Goal: Task Accomplishment & Management: Manage account settings

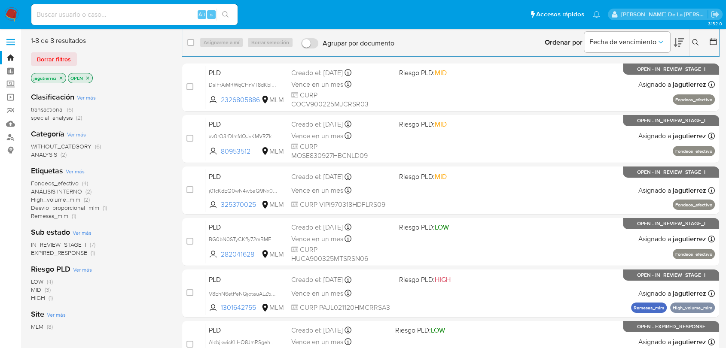
click at [68, 183] on span "Fondeos_efectivo" at bounding box center [55, 183] width 48 height 9
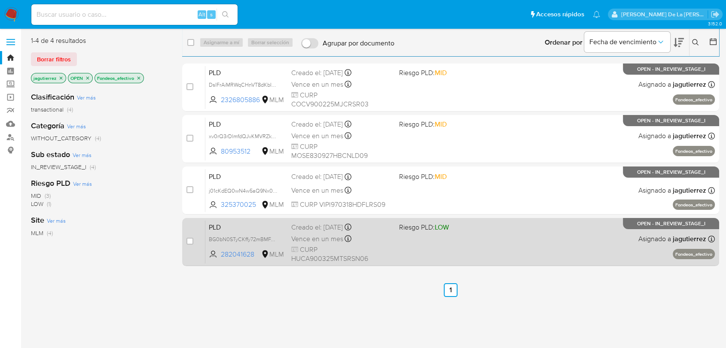
click at [506, 252] on div "PLD BG0bN0STyCKffy72mBMFJ6gF 282041628 MLM Riesgo PLD: LOW Creado el: 12/07/202…" at bounding box center [459, 241] width 509 height 43
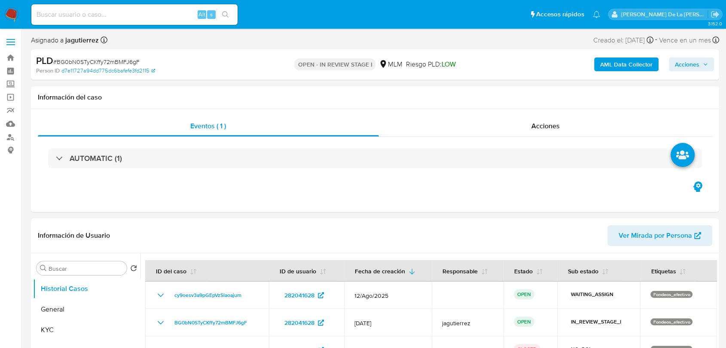
select select "10"
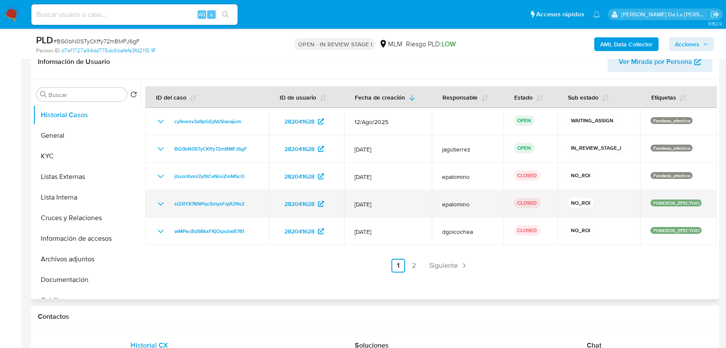
scroll to position [143, 0]
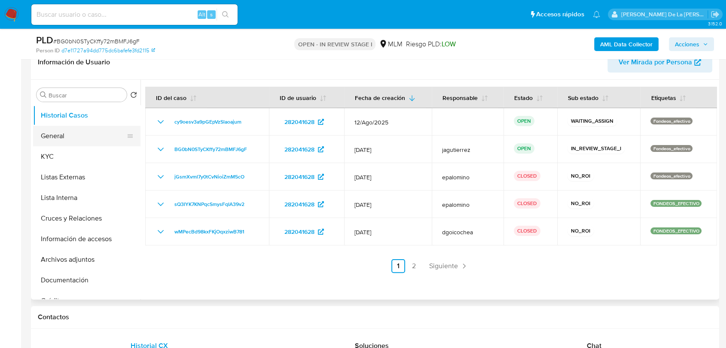
click at [48, 140] on button "General" at bounding box center [83, 136] width 101 height 21
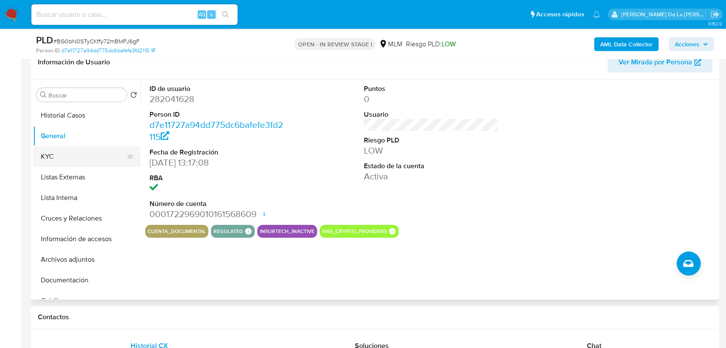
click at [73, 153] on button "KYC" at bounding box center [83, 156] width 101 height 21
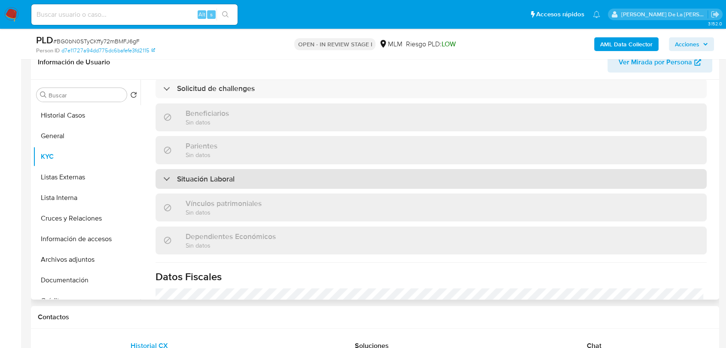
scroll to position [334, 0]
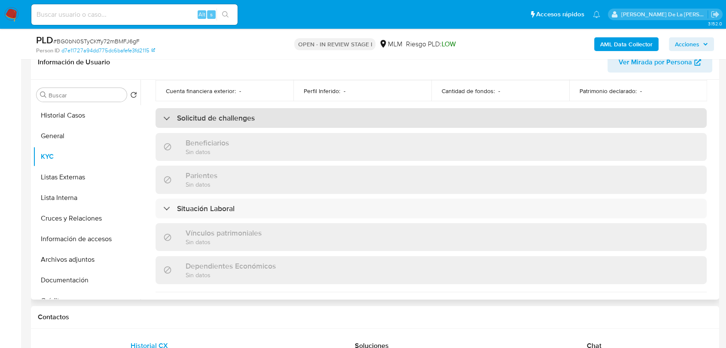
drag, startPoint x: 175, startPoint y: 122, endPoint x: 170, endPoint y: 118, distance: 5.8
click at [173, 121] on div "Solicitud de challenges" at bounding box center [430, 118] width 551 height 20
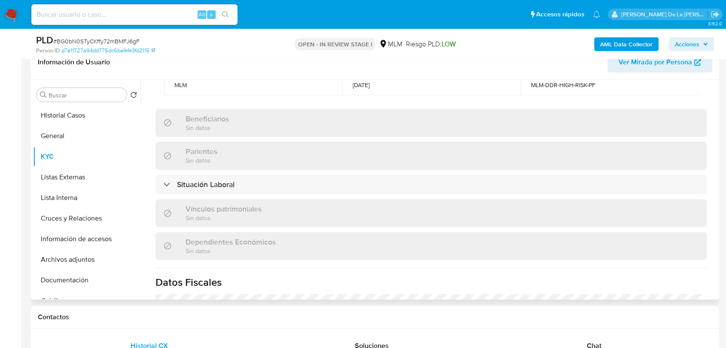
scroll to position [430, 0]
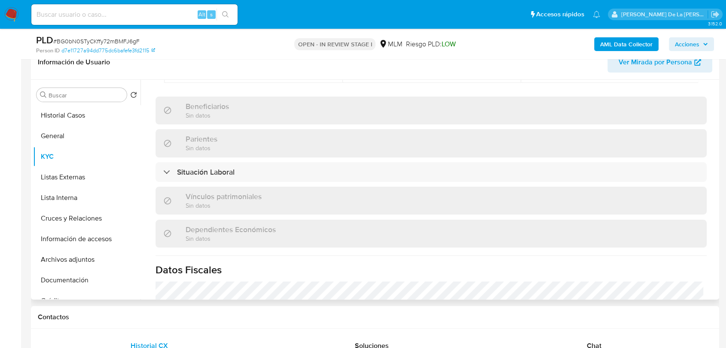
click at [165, 184] on div "Actualizado hace 16 días Creado: 16/10/2021 12:38:50 Actualizado: 27/07/2025 15…" at bounding box center [431, 68] width 572 height 795
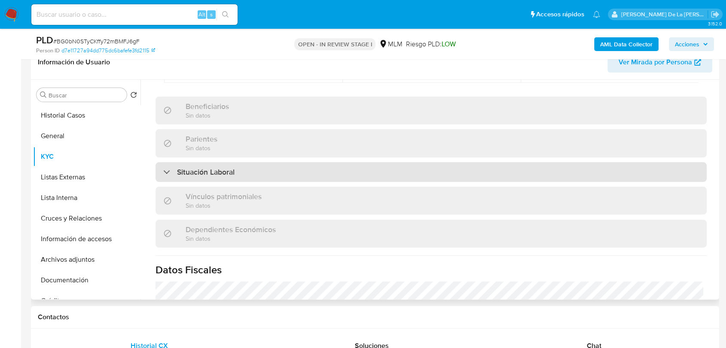
click at [170, 179] on div "Situación Laboral" at bounding box center [430, 172] width 551 height 20
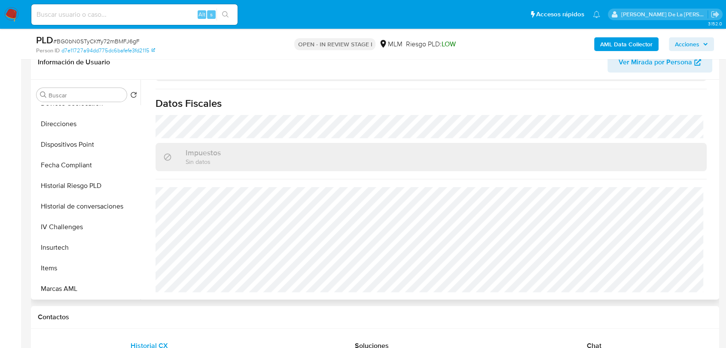
scroll to position [286, 0]
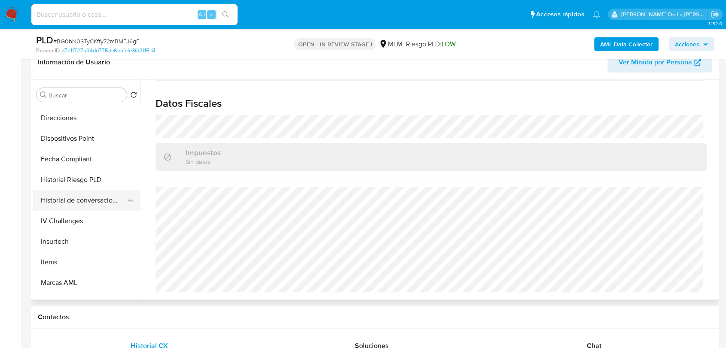
click at [76, 205] on button "Historial de conversaciones" at bounding box center [83, 200] width 101 height 21
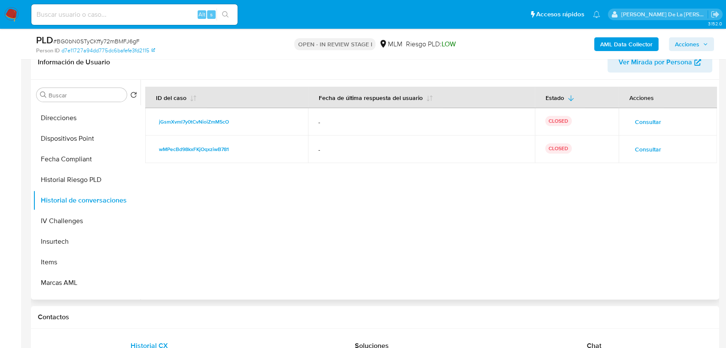
click at [650, 140] on td "Consultar" at bounding box center [668, 149] width 98 height 27
click at [650, 142] on td "Consultar" at bounding box center [668, 149] width 98 height 27
click at [646, 149] on span "Consultar" at bounding box center [648, 149] width 26 height 12
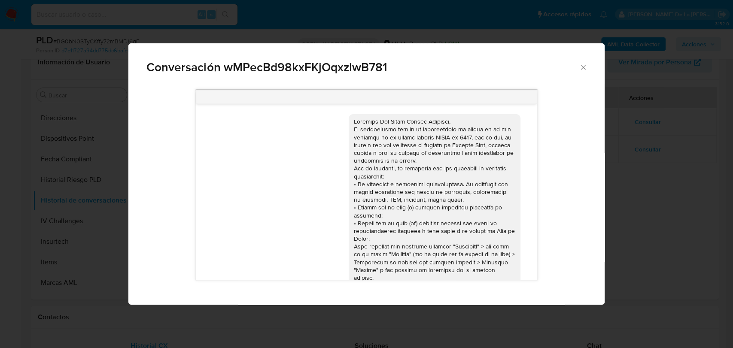
scroll to position [258, 0]
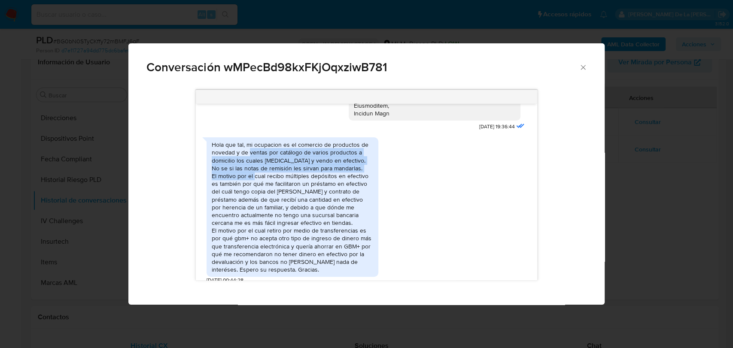
drag, startPoint x: 250, startPoint y: 141, endPoint x: 275, endPoint y: 172, distance: 39.8
click at [275, 172] on div "Hola que tal, mi ocupacion es el comercio de productos de novedad y de ventas p…" at bounding box center [292, 207] width 161 height 133
click at [275, 173] on div "Hola que tal, mi ocupacion es el comercio de productos de novedad y de ventas p…" at bounding box center [292, 207] width 161 height 133
click at [272, 171] on div "Hola que tal, mi ocupacion es el comercio de productos de novedad y de ventas p…" at bounding box center [292, 207] width 161 height 133
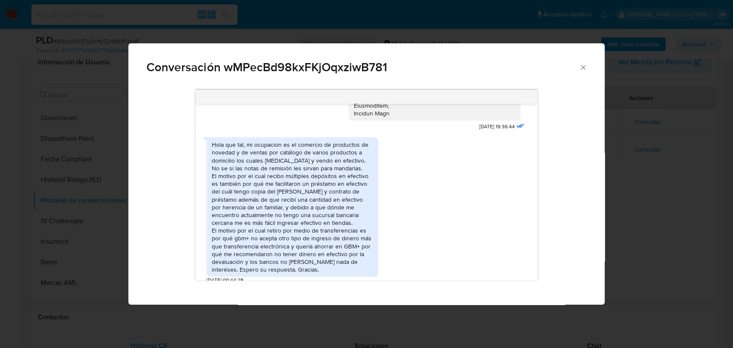
click at [665, 209] on div "Conversación wMPecBd98kxFKjOqxziwB781 15/02/2023 19:36:44 Hola que tal, mi ocup…" at bounding box center [366, 174] width 733 height 348
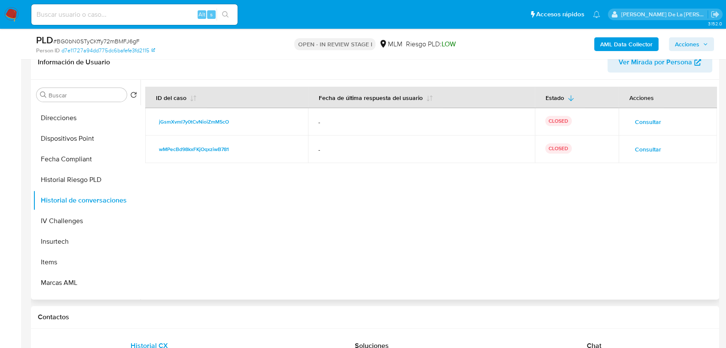
click at [649, 120] on span "Consultar" at bounding box center [648, 122] width 26 height 12
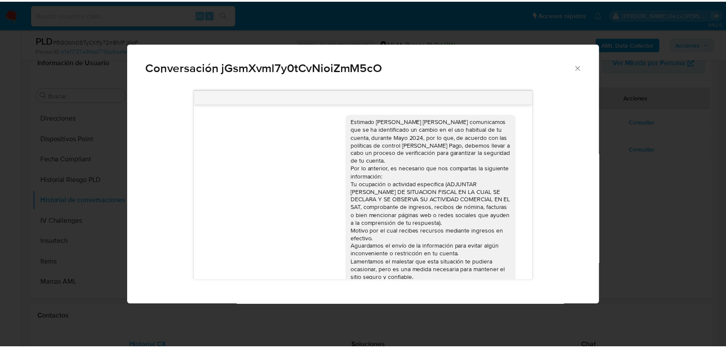
scroll to position [177, 0]
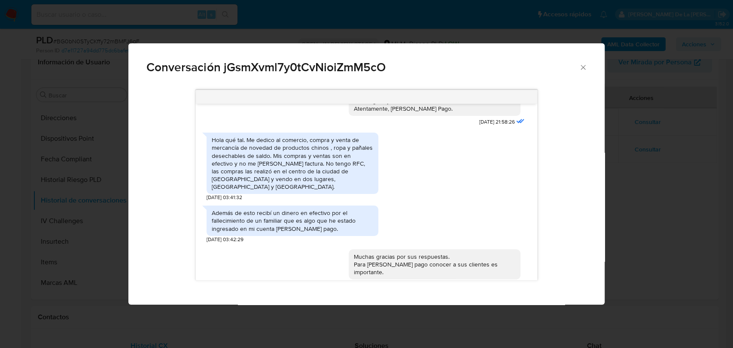
click at [591, 65] on div "Conversación jGsmXvml7y0tCvNioiZmM5cO" at bounding box center [366, 63] width 476 height 41
click at [586, 65] on icon "Cerrar" at bounding box center [583, 67] width 9 height 9
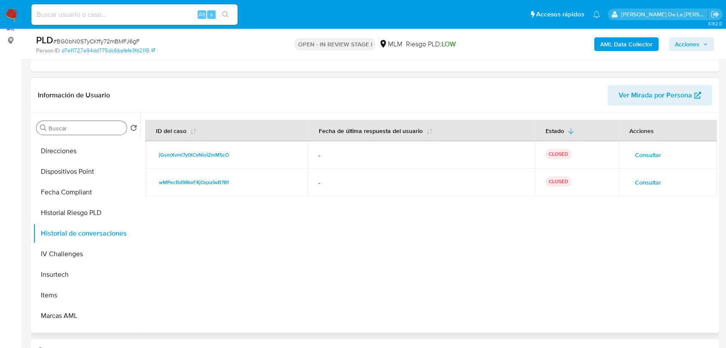
scroll to position [95, 0]
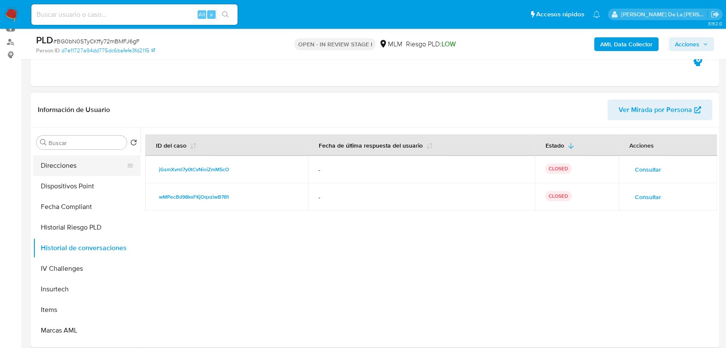
click at [67, 175] on button "Direcciones" at bounding box center [83, 165] width 101 height 21
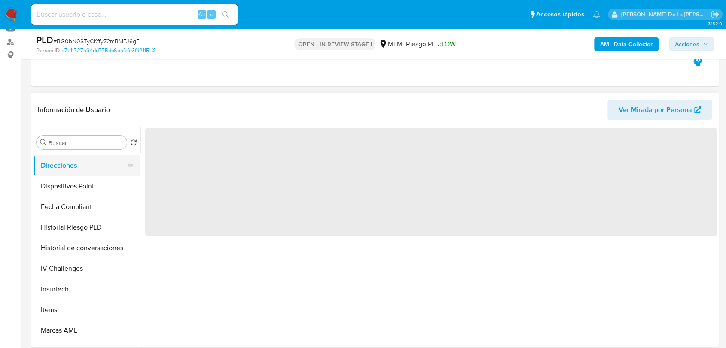
click at [67, 169] on button "Direcciones" at bounding box center [83, 165] width 101 height 21
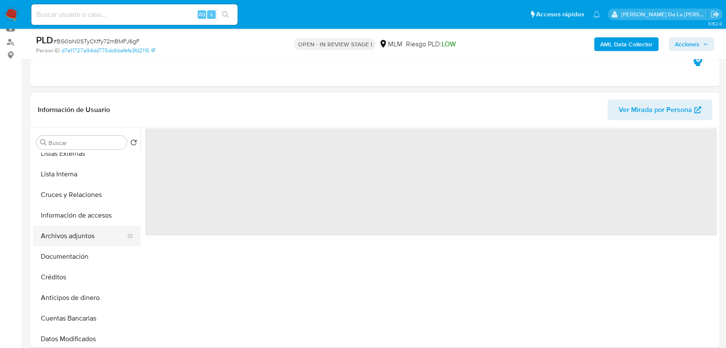
scroll to position [0, 0]
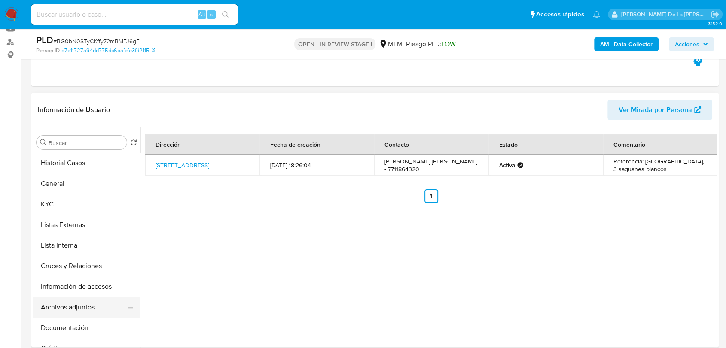
click at [67, 170] on button "Historial Casos" at bounding box center [86, 163] width 107 height 21
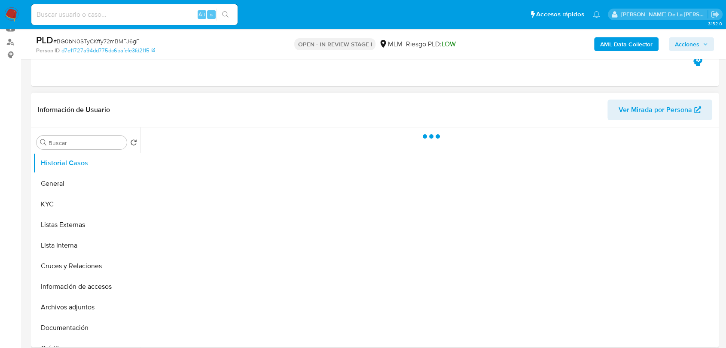
scroll to position [143, 0]
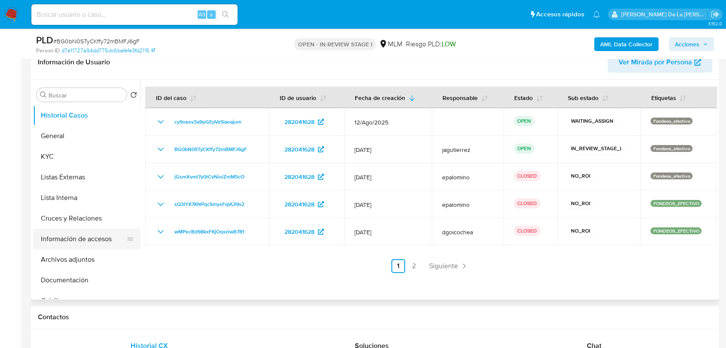
click at [77, 239] on button "Información de accesos" at bounding box center [83, 239] width 101 height 21
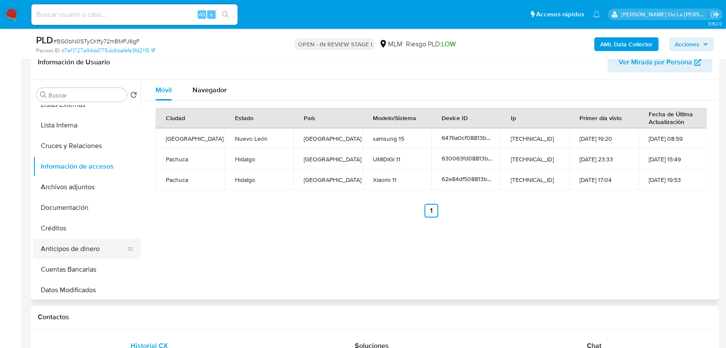
scroll to position [95, 0]
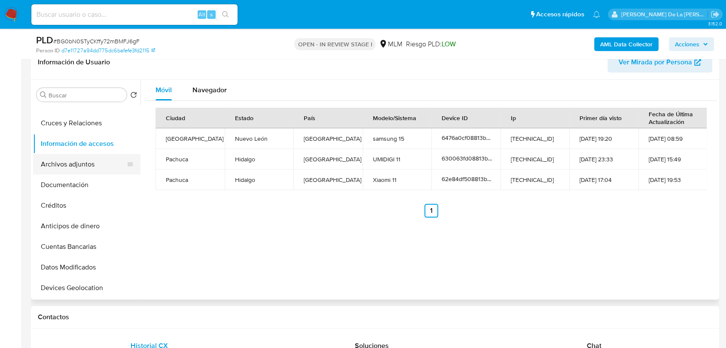
click at [87, 165] on button "Archivos adjuntos" at bounding box center [83, 164] width 101 height 21
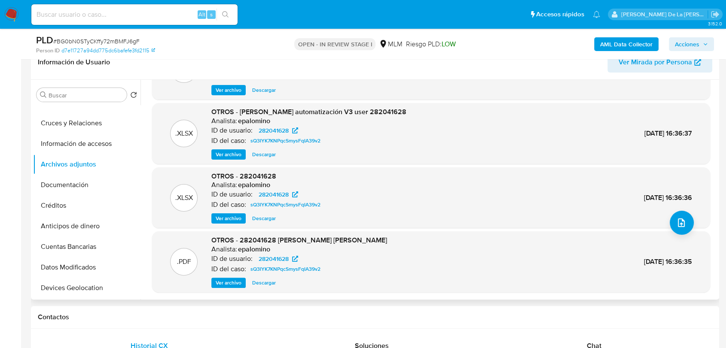
scroll to position [72, 0]
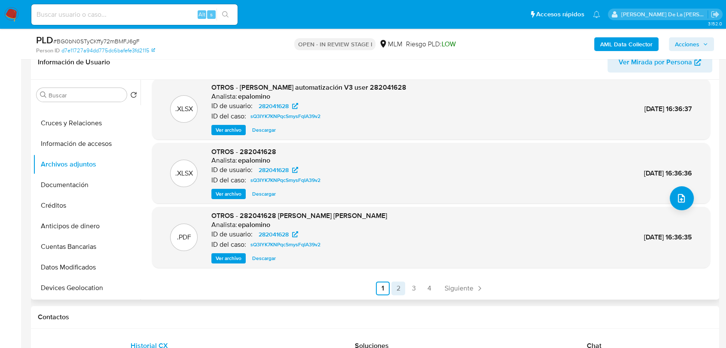
click at [395, 289] on link "2" at bounding box center [398, 289] width 14 height 14
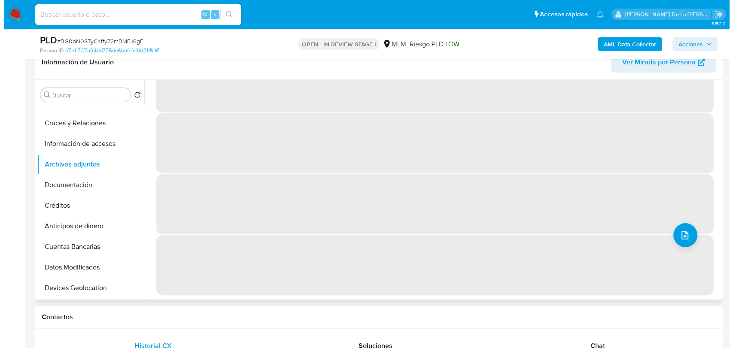
scroll to position [0, 0]
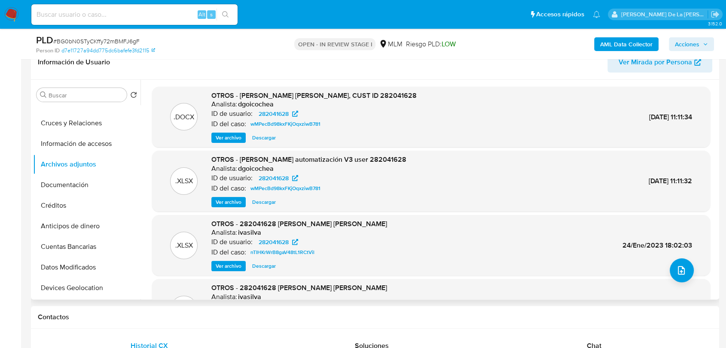
click at [223, 138] on span "Ver archivo" at bounding box center [229, 138] width 26 height 9
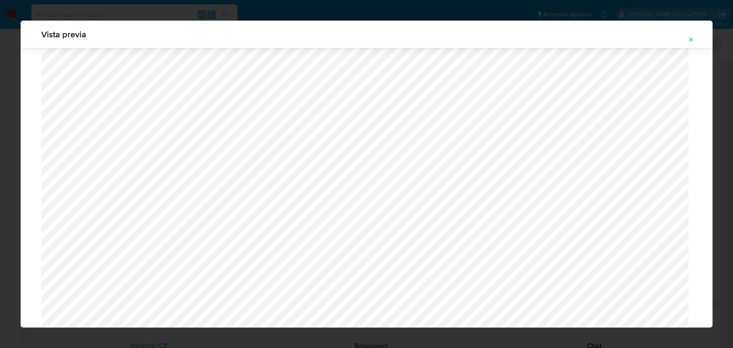
scroll to position [30, 0]
click at [688, 41] on icon "Attachment preview" at bounding box center [691, 39] width 7 height 7
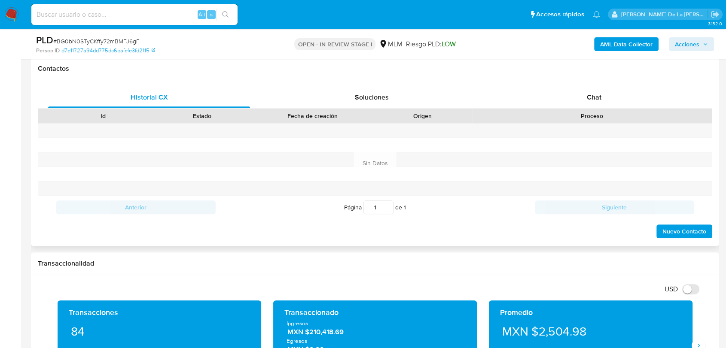
scroll to position [286, 0]
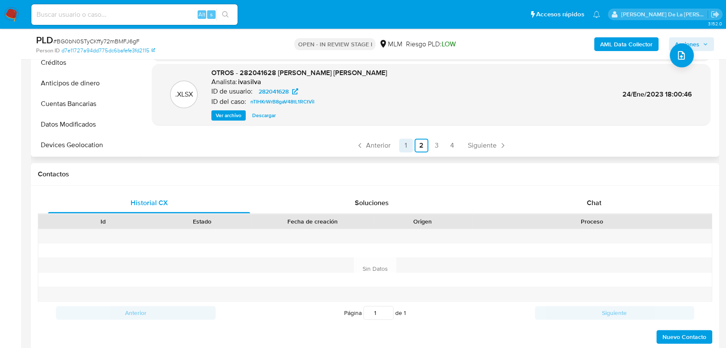
click at [404, 146] on link "1" at bounding box center [406, 146] width 14 height 14
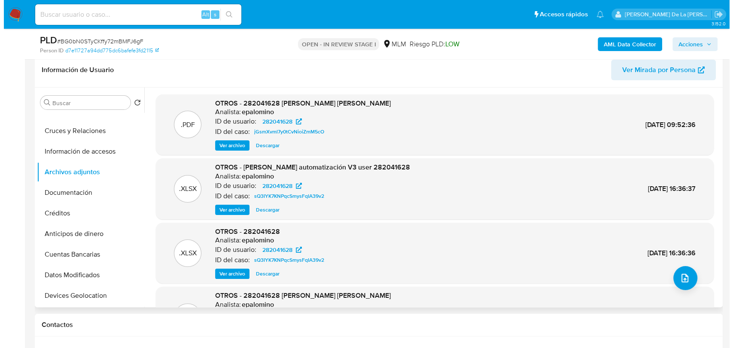
scroll to position [95, 0]
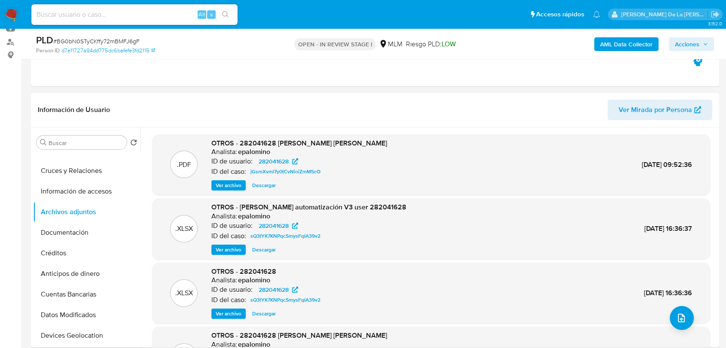
click at [227, 183] on span "Ver archivo" at bounding box center [229, 185] width 26 height 9
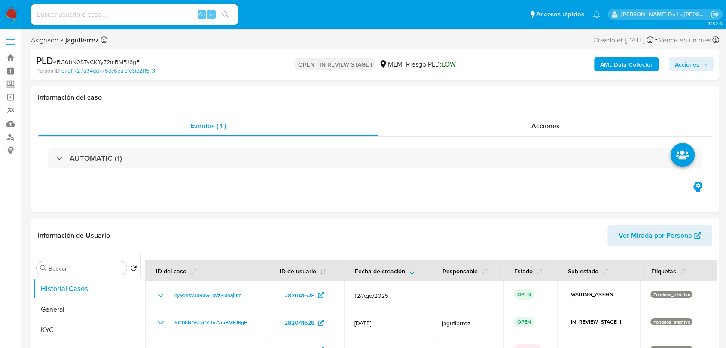
select select "10"
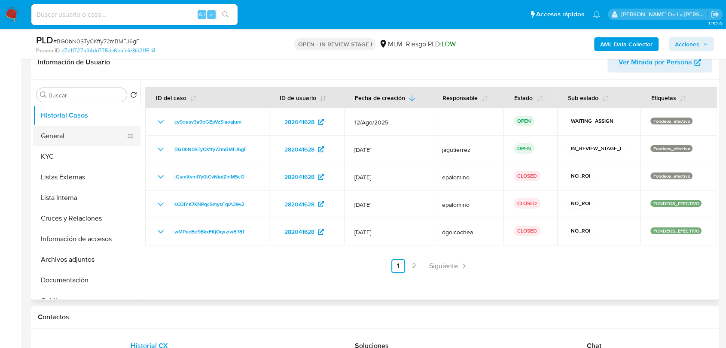
click at [82, 135] on button "General" at bounding box center [83, 136] width 101 height 21
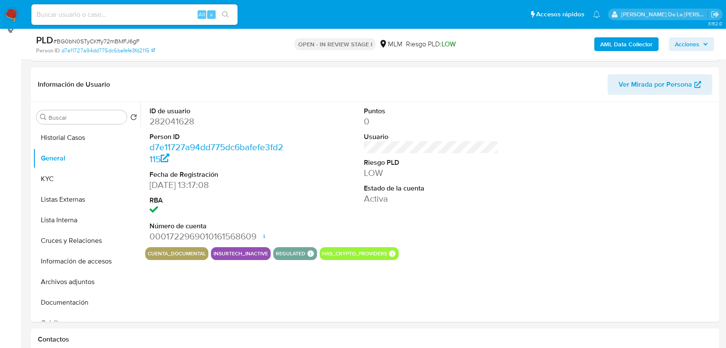
scroll to position [119, 0]
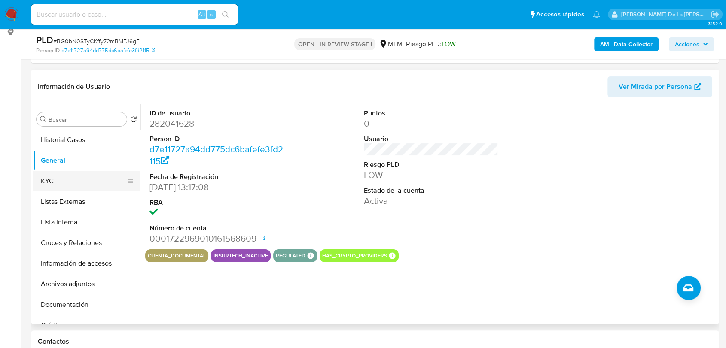
click at [52, 183] on button "KYC" at bounding box center [83, 181] width 101 height 21
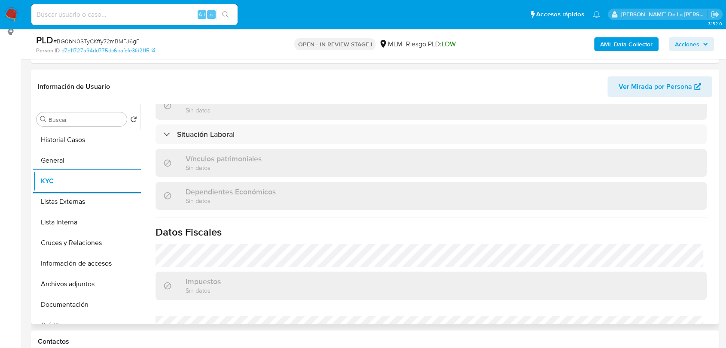
scroll to position [525, 0]
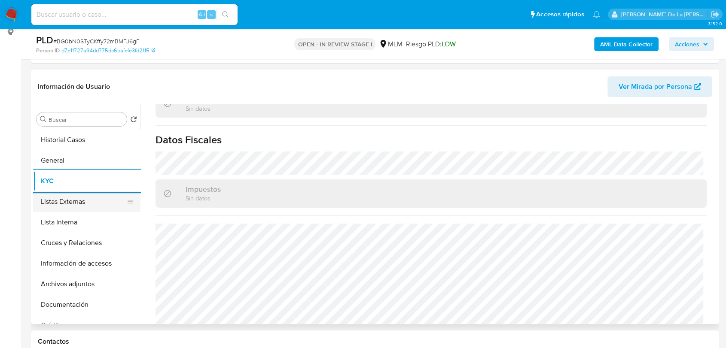
click at [69, 204] on button "Listas Externas" at bounding box center [83, 202] width 101 height 21
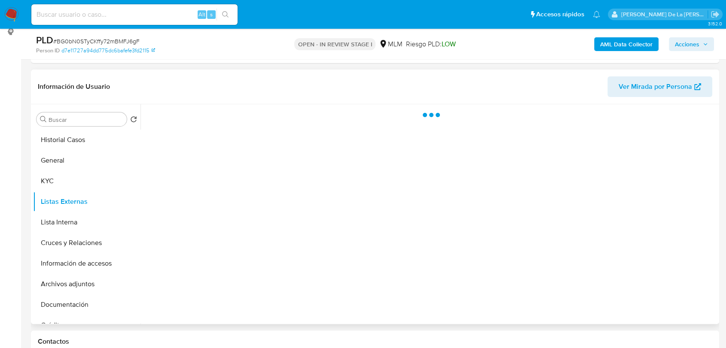
scroll to position [0, 0]
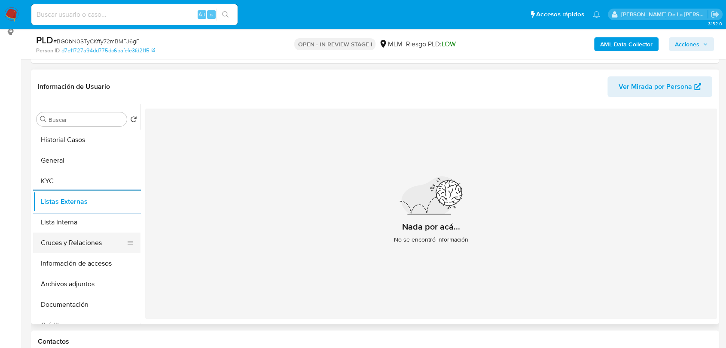
click at [56, 237] on button "Cruces y Relaciones" at bounding box center [83, 243] width 101 height 21
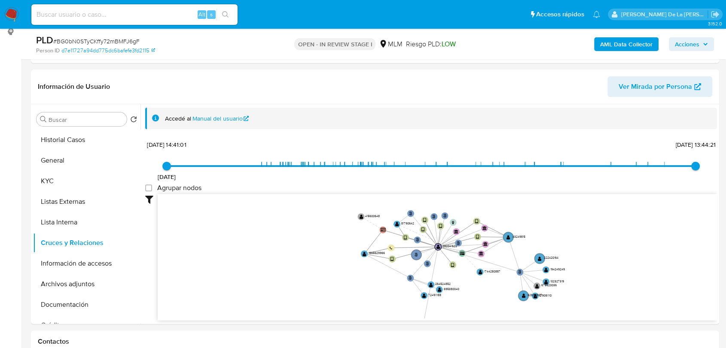
drag, startPoint x: 481, startPoint y: 296, endPoint x: 471, endPoint y: 354, distance: 58.9
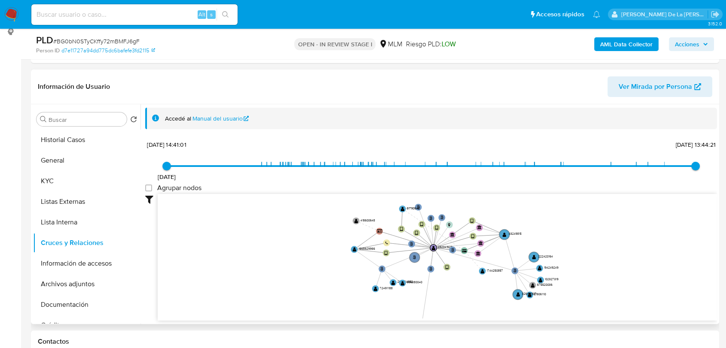
drag, startPoint x: 463, startPoint y: 310, endPoint x: 467, endPoint y: 266, distance: 44.0
click at [467, 266] on icon "user-282041628  282041628 phone-40ef664c612c081da4259a4bc2c71796  person-d7e1…" at bounding box center [437, 256] width 559 height 125
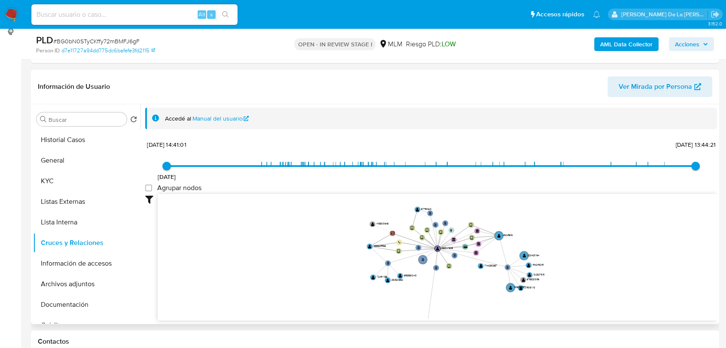
click at [465, 279] on icon "user-282041628  282041628 phone-40ef664c612c081da4259a4bc2c71796  person-d7e1…" at bounding box center [437, 256] width 559 height 125
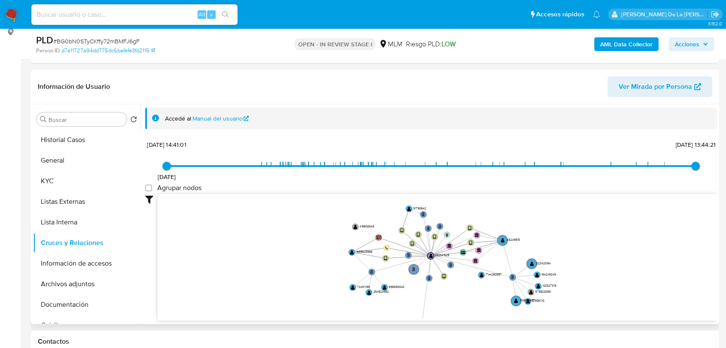
drag, startPoint x: 460, startPoint y: 283, endPoint x: 459, endPoint y: 301, distance: 17.7
click at [459, 301] on icon "user-282041628  282041628 phone-40ef664c612c081da4259a4bc2c71796  person-d7e1…" at bounding box center [437, 256] width 559 height 125
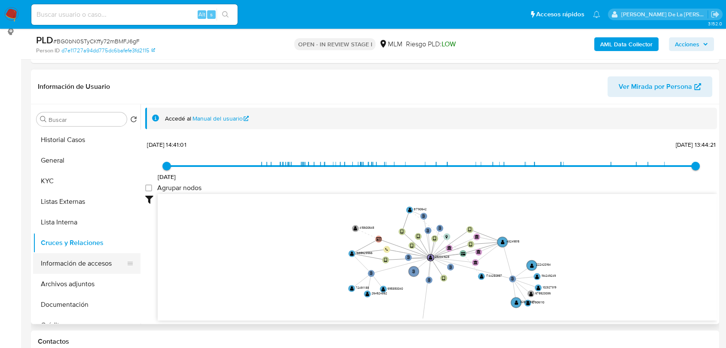
click at [91, 272] on button "Información de accesos" at bounding box center [83, 263] width 101 height 21
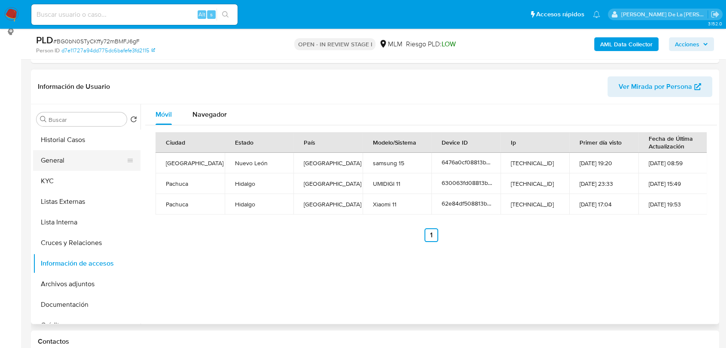
drag, startPoint x: 44, startPoint y: 162, endPoint x: 53, endPoint y: 162, distance: 9.4
click at [44, 162] on button "General" at bounding box center [83, 160] width 101 height 21
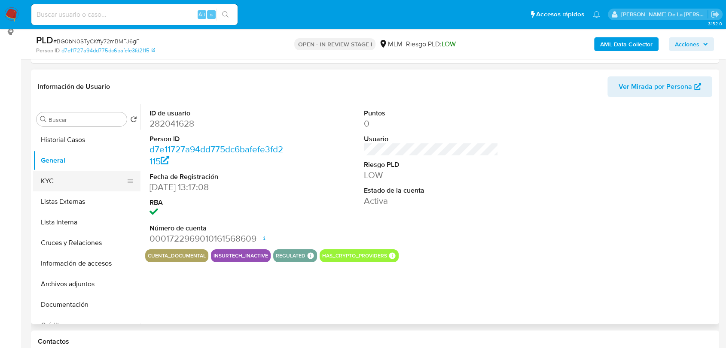
click at [91, 184] on button "KYC" at bounding box center [83, 181] width 101 height 21
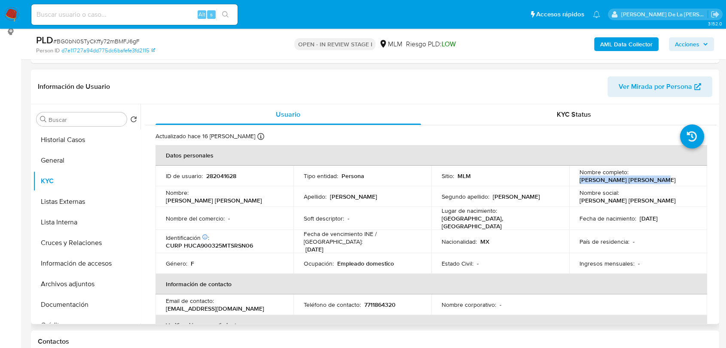
drag, startPoint x: 575, startPoint y: 179, endPoint x: 652, endPoint y: 181, distance: 77.8
click at [652, 181] on td "Nombre completo : Ana Edith Huerta Castillo" at bounding box center [638, 176] width 138 height 21
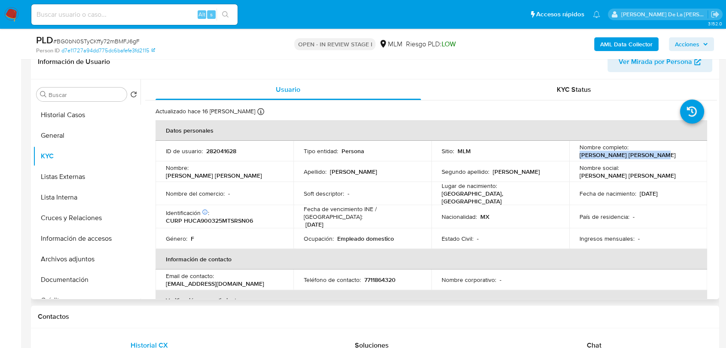
scroll to position [166, 0]
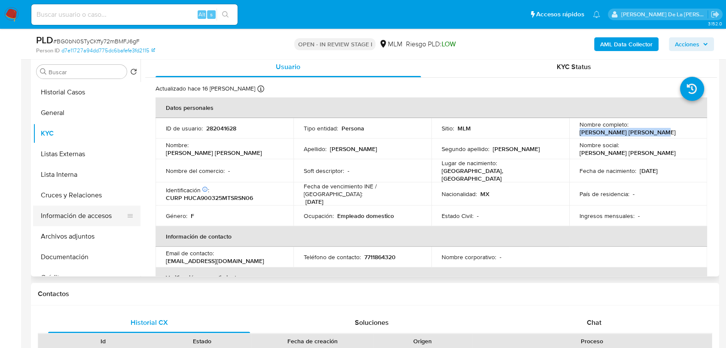
click at [105, 215] on button "Información de accesos" at bounding box center [83, 216] width 101 height 21
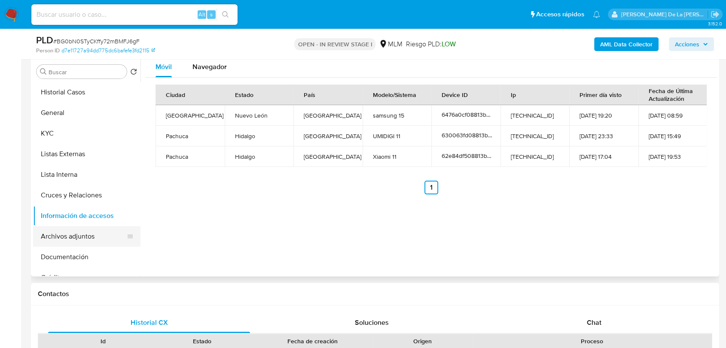
click at [61, 235] on button "Archivos adjuntos" at bounding box center [83, 236] width 101 height 21
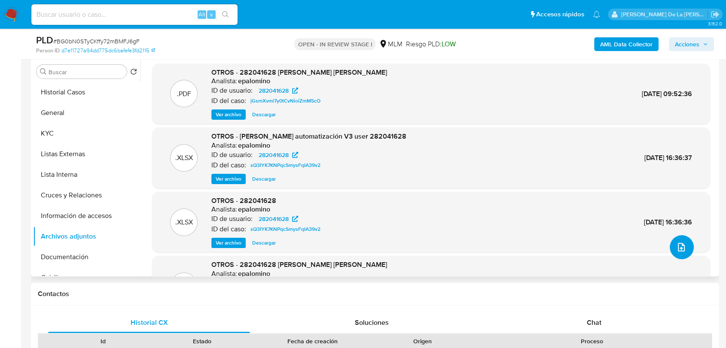
click at [678, 247] on icon "upload-file" at bounding box center [681, 247] width 7 height 9
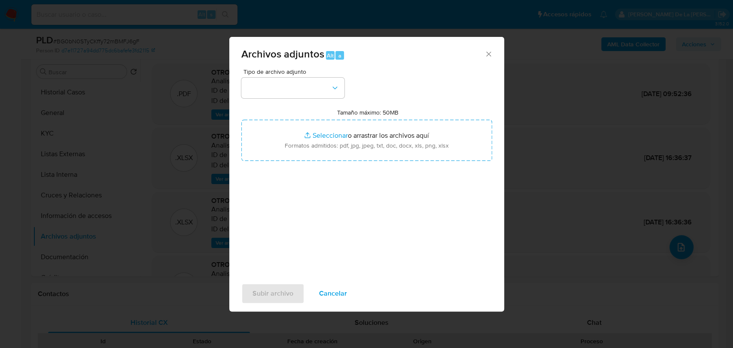
click at [491, 55] on icon "Cerrar" at bounding box center [488, 54] width 9 height 9
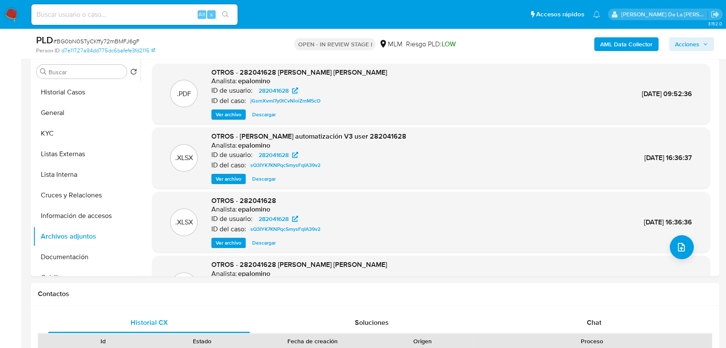
click at [618, 47] on b "AML Data Collector" at bounding box center [626, 44] width 52 height 14
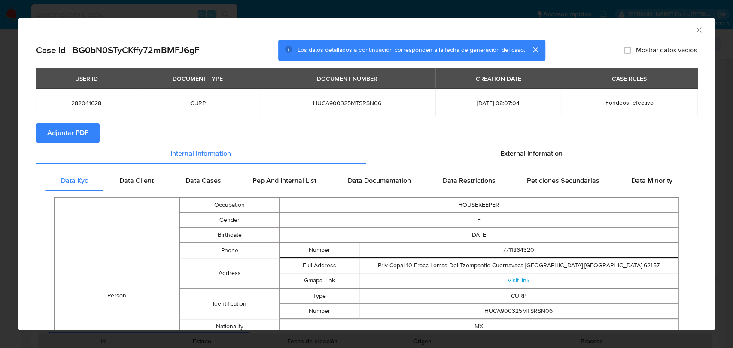
click at [68, 128] on span "Adjuntar PDF" at bounding box center [67, 133] width 41 height 19
click at [695, 27] on icon "Cerrar ventana" at bounding box center [699, 30] width 9 height 9
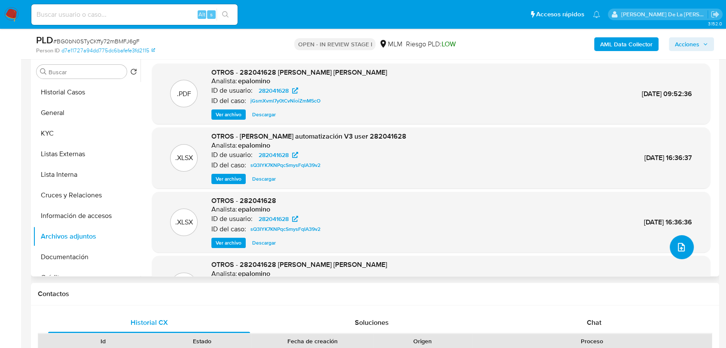
click at [674, 240] on button "upload-file" at bounding box center [682, 247] width 24 height 24
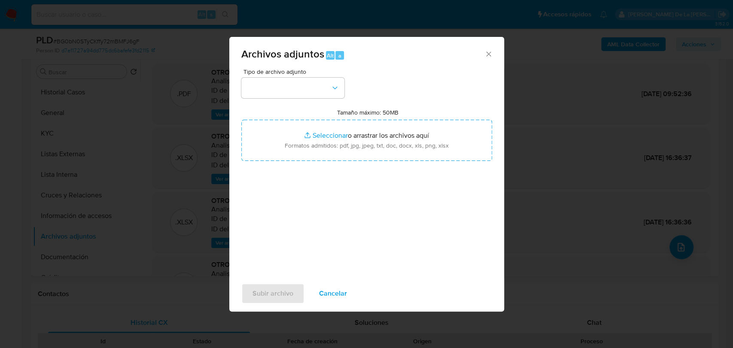
click at [279, 71] on span "Tipo de archivo adjunto" at bounding box center [295, 72] width 103 height 6
click at [279, 81] on button "button" at bounding box center [292, 88] width 103 height 21
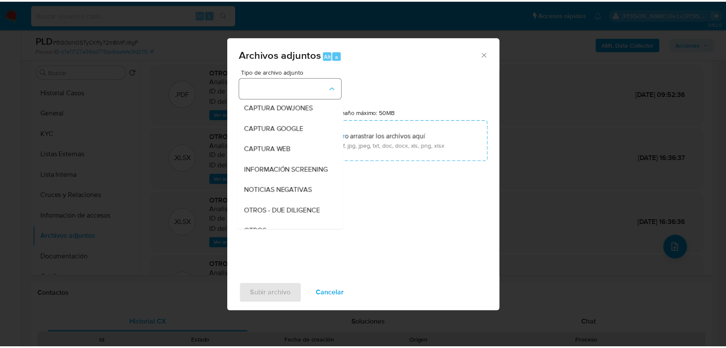
scroll to position [45, 0]
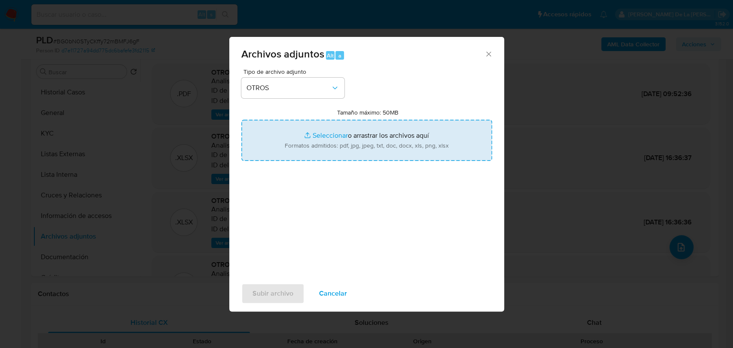
type input "C:\fakepath\282041628_ANA EDITH HUERTA CASTILLO_JUL2025.pdf"
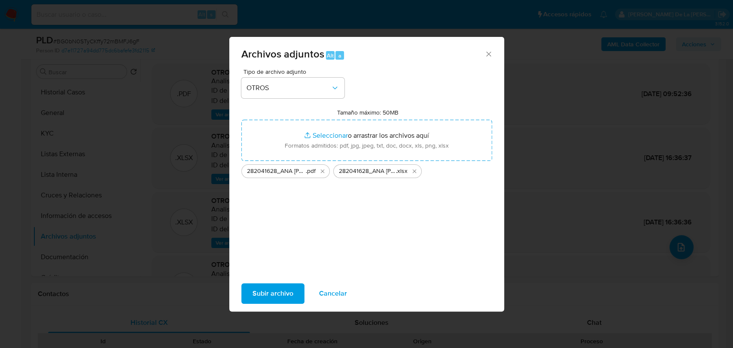
click at [265, 290] on span "Subir archivo" at bounding box center [273, 293] width 41 height 19
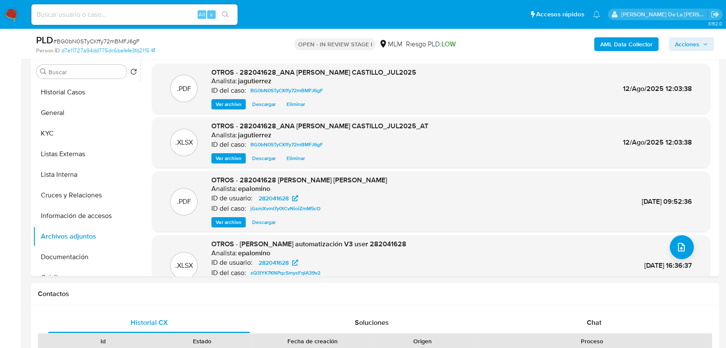
click at [691, 42] on span "Acciones" at bounding box center [687, 44] width 24 height 14
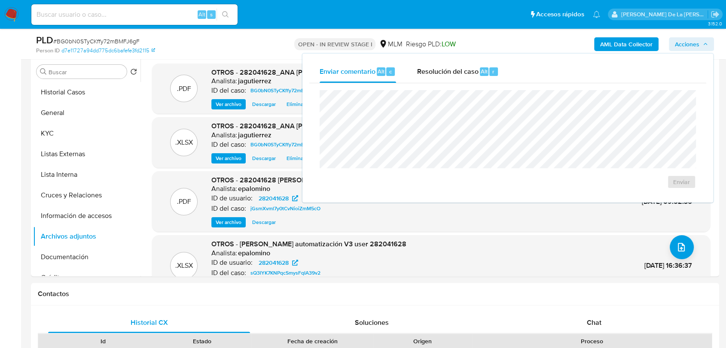
click at [429, 73] on span "Resolución del caso" at bounding box center [447, 71] width 61 height 10
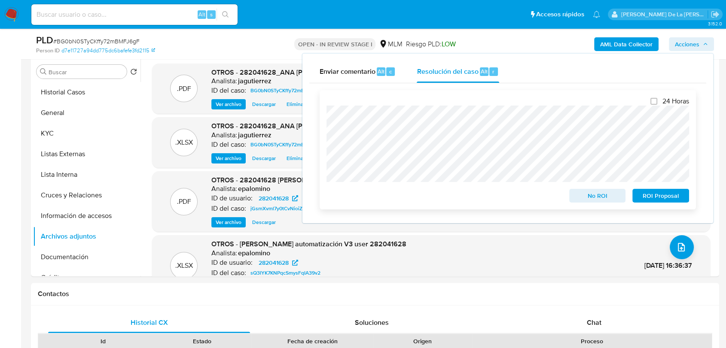
click at [602, 193] on span "No ROI" at bounding box center [597, 196] width 45 height 12
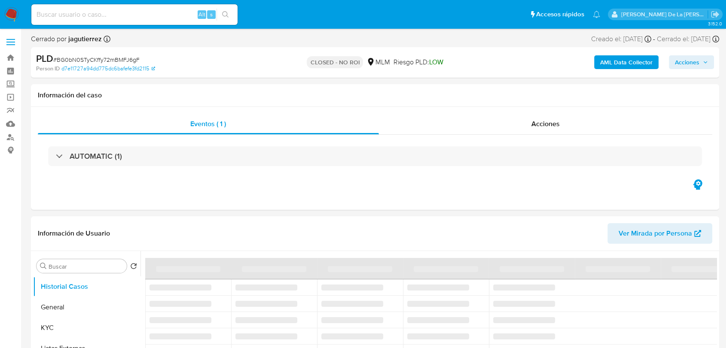
select select "10"
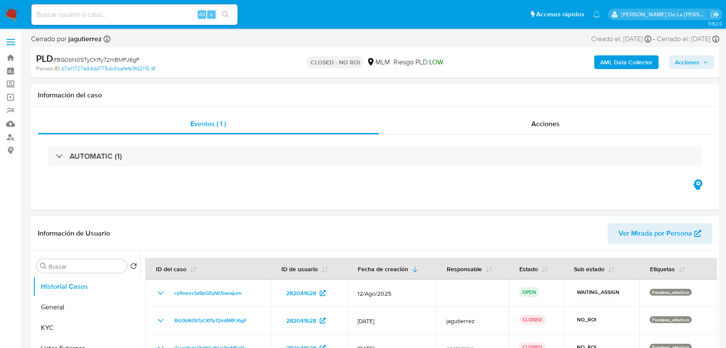
click at [4, 13] on img at bounding box center [11, 14] width 15 height 15
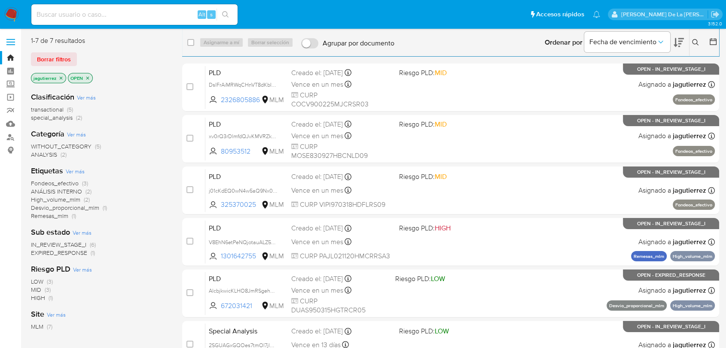
click at [48, 183] on span "Fondeos_efectivo" at bounding box center [55, 183] width 48 height 9
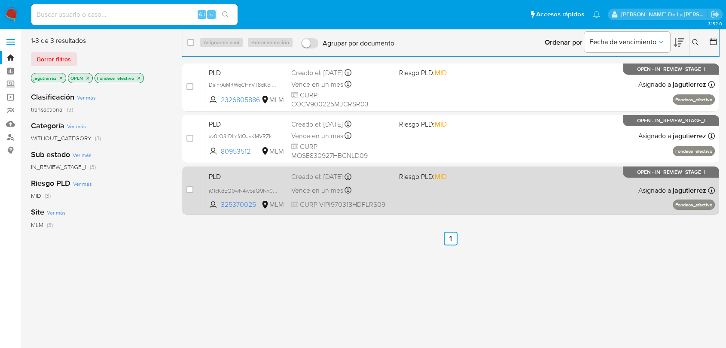
click at [509, 200] on div "PLD j01cKdEQ0wN4w5aQ9Nx01Ivw 325370025 MLM Riesgo PLD: MID Creado el: [DATE] Cr…" at bounding box center [459, 190] width 509 height 43
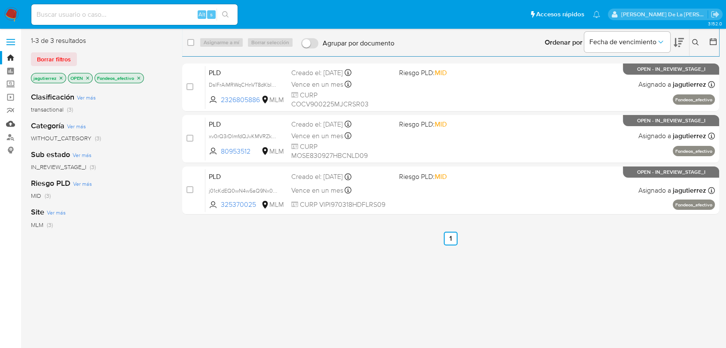
click at [6, 121] on link "Mulan" at bounding box center [51, 123] width 102 height 13
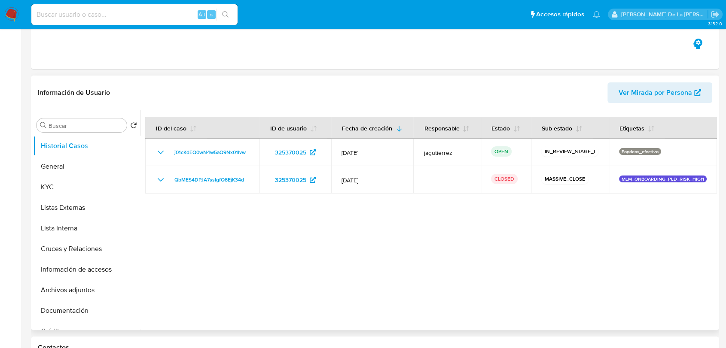
select select "10"
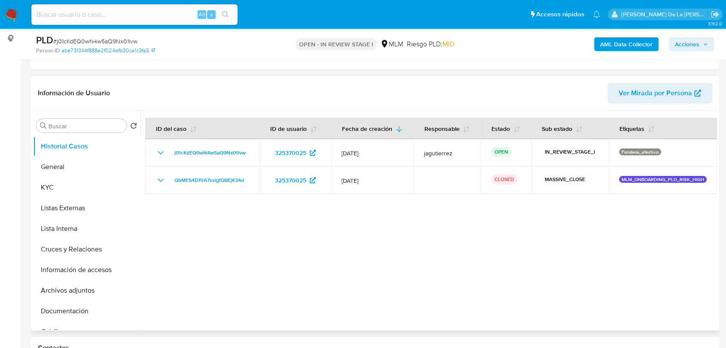
scroll to position [95, 0]
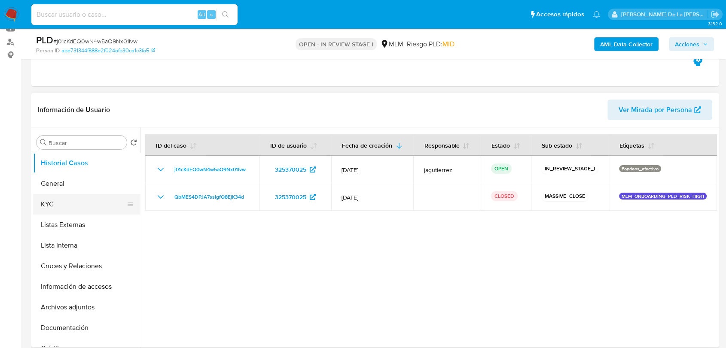
click at [63, 197] on button "KYC" at bounding box center [83, 204] width 101 height 21
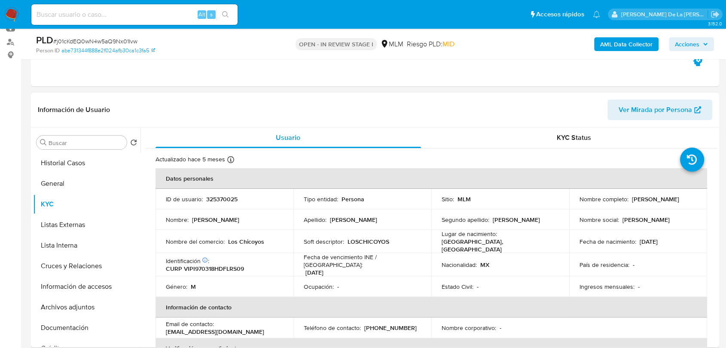
drag, startPoint x: 628, startPoint y: 199, endPoint x: 689, endPoint y: 201, distance: 60.2
click at [689, 201] on div "Nombre completo : Isaac Villagran Perez" at bounding box center [637, 199] width 117 height 8
drag, startPoint x: 267, startPoint y: 242, endPoint x: 227, endPoint y: 243, distance: 40.4
click at [227, 243] on div "Nombre del comercio : Los Chicoyos" at bounding box center [224, 242] width 117 height 8
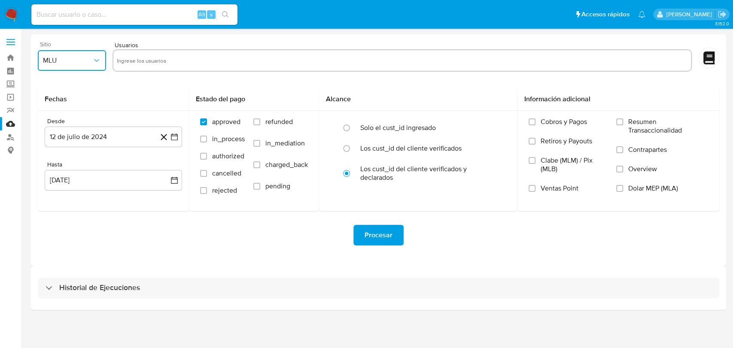
click at [54, 51] on button "MLU" at bounding box center [72, 60] width 68 height 21
click at [14, 84] on label "Screening" at bounding box center [51, 84] width 102 height 13
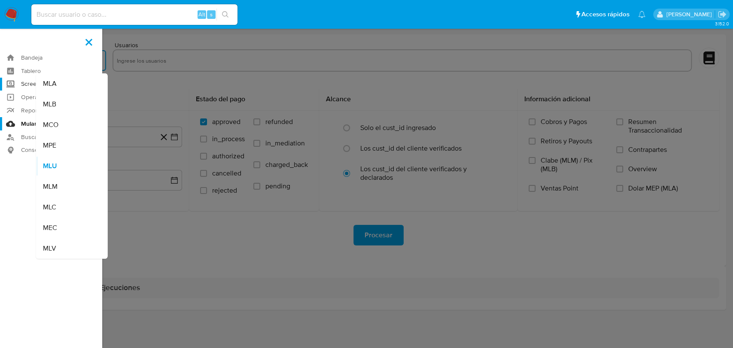
click at [0, 0] on input "Screening" at bounding box center [0, 0] width 0 height 0
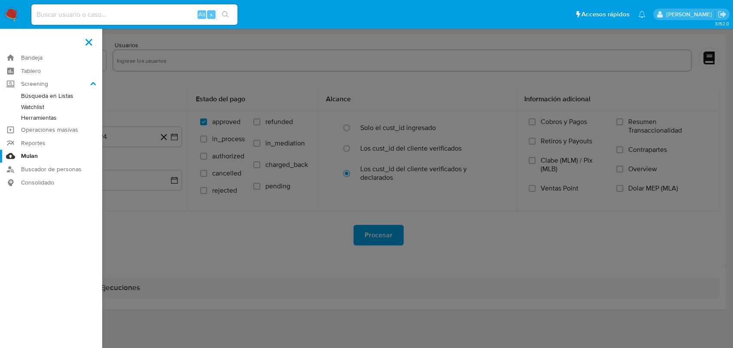
click at [34, 113] on link "Herramientas" at bounding box center [51, 118] width 102 height 11
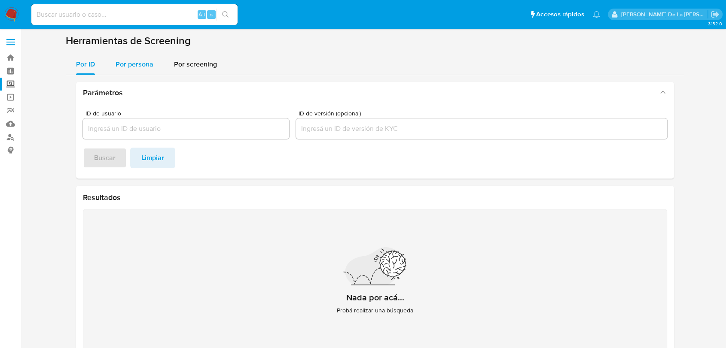
click at [122, 67] on span "Por persona" at bounding box center [135, 64] width 38 height 10
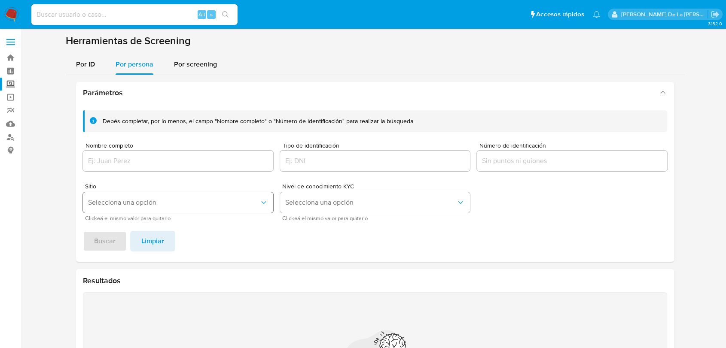
click at [110, 204] on span "Selecciona una opción" at bounding box center [173, 202] width 171 height 9
click at [126, 151] on div at bounding box center [178, 161] width 190 height 21
click at [121, 164] on input "Nombre completo" at bounding box center [178, 160] width 190 height 11
paste input "ENRIQUE ALEJANDRO SARABIA MENDEZ"
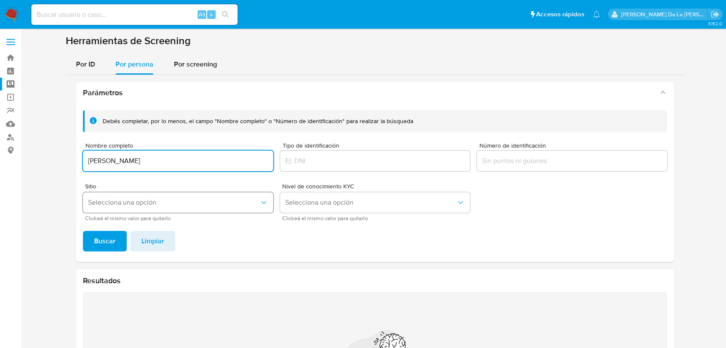
type input "ENRIQUE ALEJANDRO SARABIA MENDEZ"
click at [148, 200] on span "Selecciona una opción" at bounding box center [173, 202] width 171 height 9
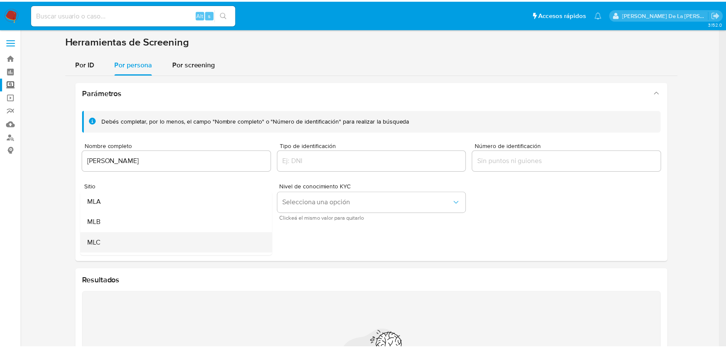
scroll to position [48, 0]
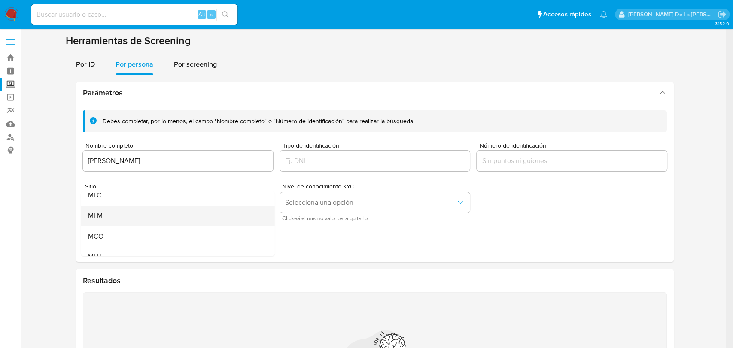
click at [145, 214] on div "MLM" at bounding box center [175, 216] width 175 height 21
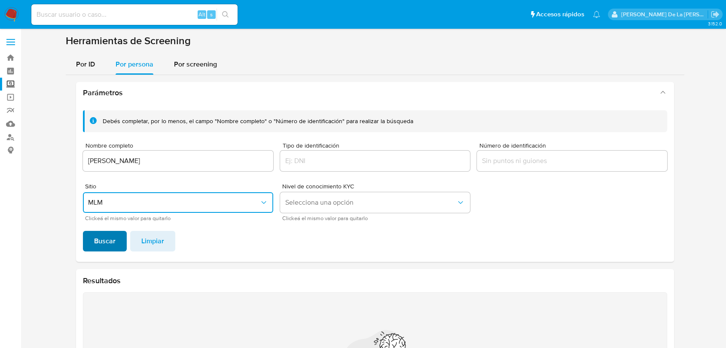
click at [116, 239] on button "Buscar" at bounding box center [105, 241] width 44 height 21
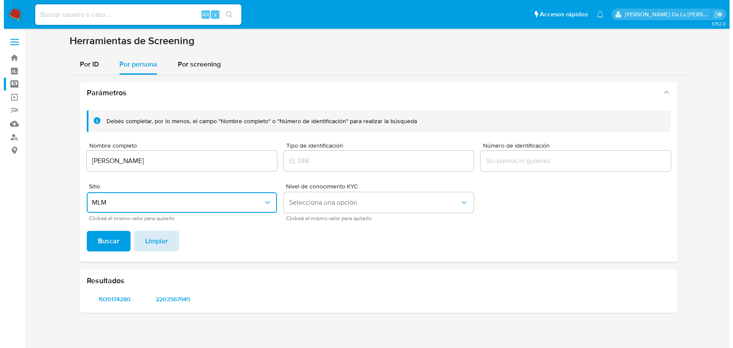
scroll to position [0, 0]
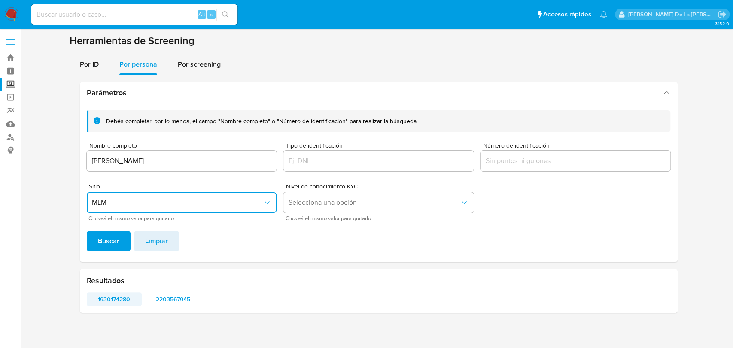
click at [109, 301] on span "1930174280" at bounding box center [114, 299] width 43 height 12
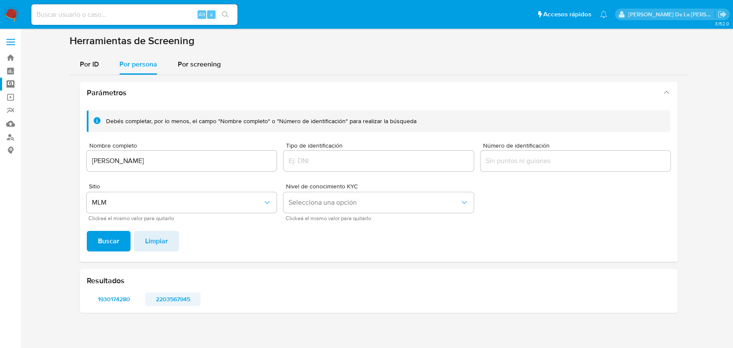
click at [178, 296] on span "2203567945" at bounding box center [172, 299] width 43 height 12
click at [167, 299] on span "2203567945" at bounding box center [172, 299] width 43 height 12
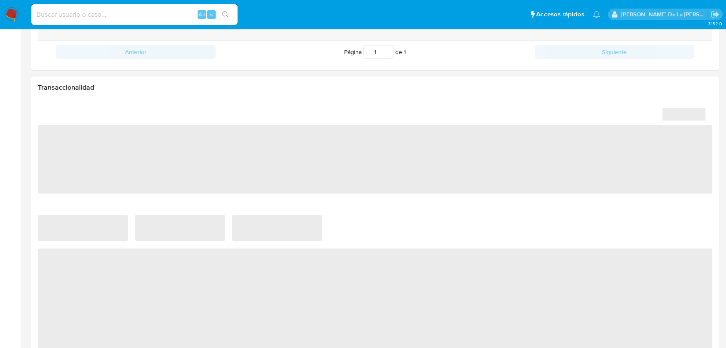
select select "10"
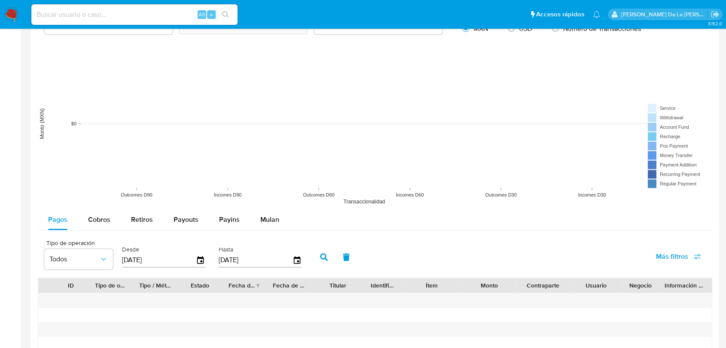
scroll to position [668, 0]
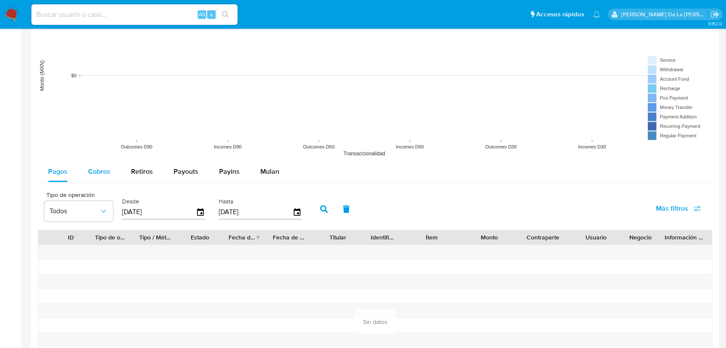
click at [104, 177] on div "Cobros" at bounding box center [99, 171] width 22 height 21
select select "10"
click at [202, 210] on icon "button" at bounding box center [200, 212] width 15 height 15
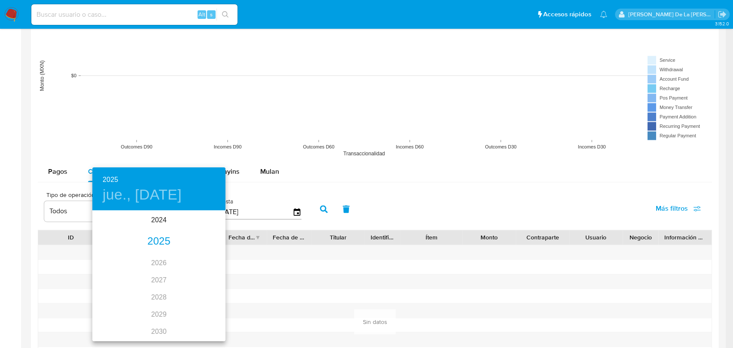
click at [157, 244] on div "2025" at bounding box center [158, 241] width 133 height 17
click at [120, 231] on div "ene." at bounding box center [114, 228] width 44 height 32
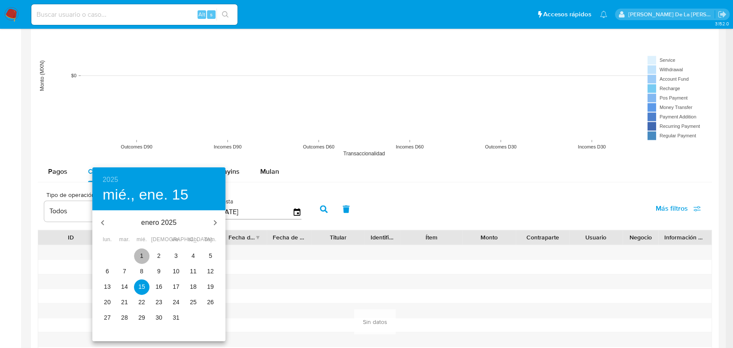
click at [142, 255] on p "1" at bounding box center [141, 256] width 3 height 9
type input "[DATE]"
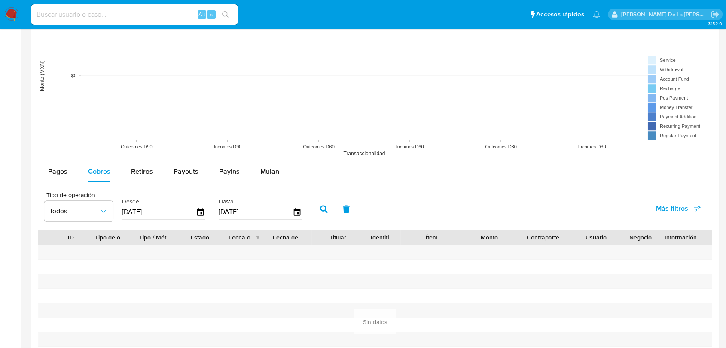
click at [327, 212] on button "button" at bounding box center [324, 209] width 22 height 21
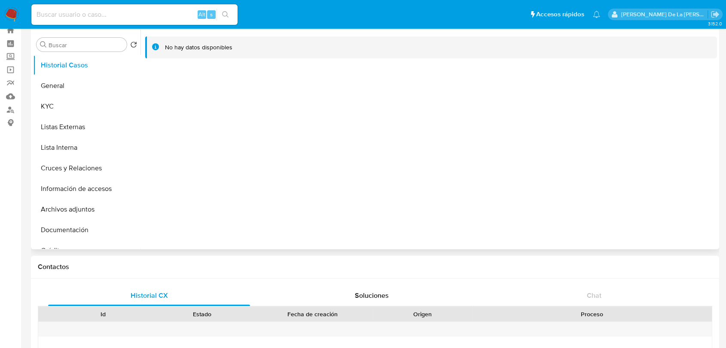
scroll to position [0, 0]
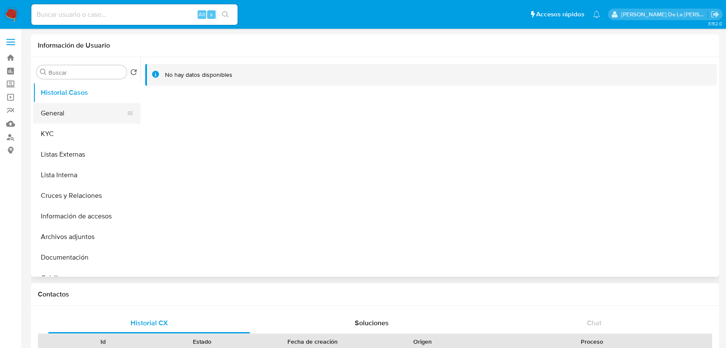
drag, startPoint x: 79, startPoint y: 125, endPoint x: 79, endPoint y: 120, distance: 4.7
click at [79, 124] on button "KYC" at bounding box center [86, 134] width 107 height 21
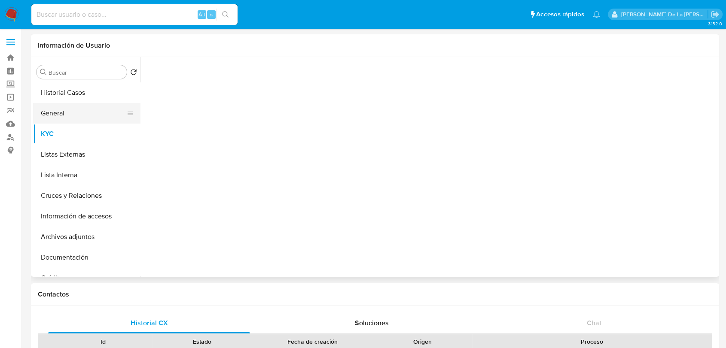
click at [79, 117] on button "General" at bounding box center [83, 113] width 101 height 21
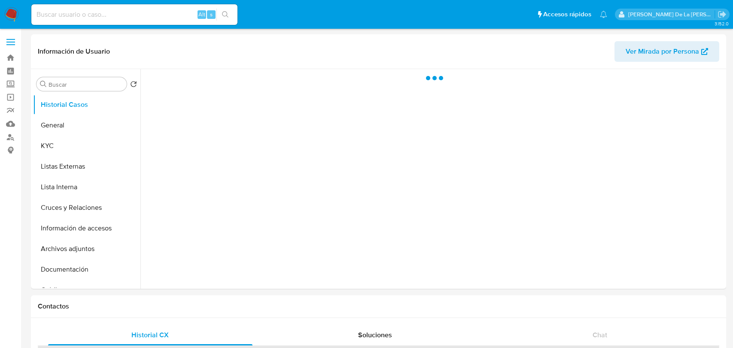
select select "10"
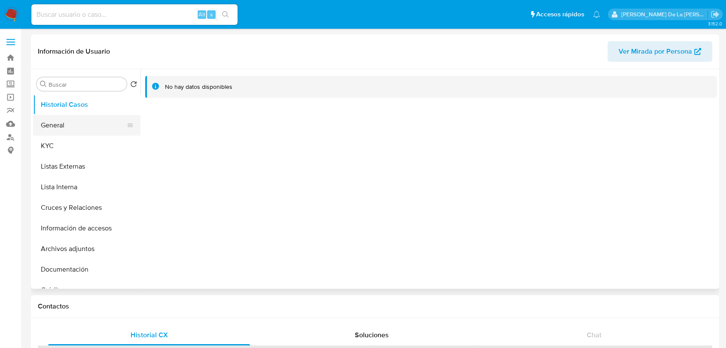
click at [70, 131] on button "General" at bounding box center [83, 125] width 101 height 21
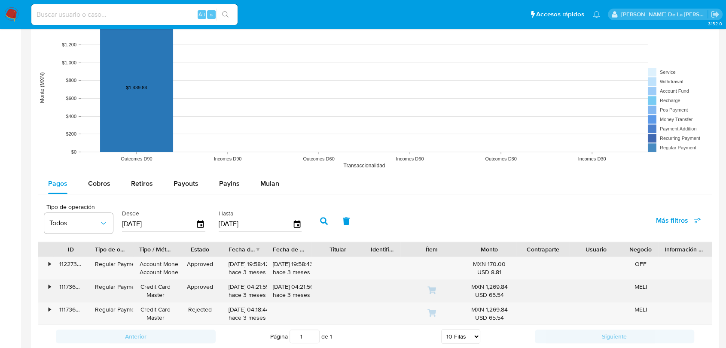
scroll to position [716, 0]
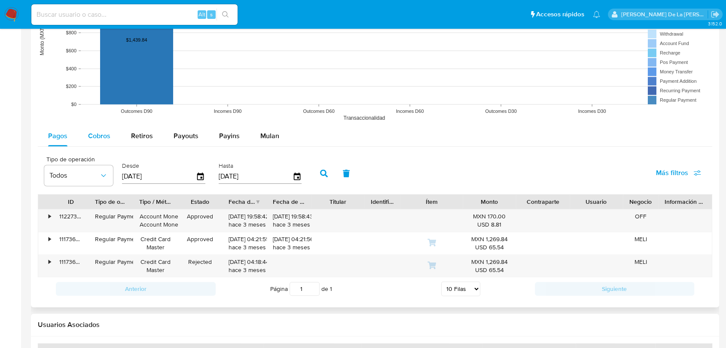
click at [97, 136] on span "Cobros" at bounding box center [99, 136] width 22 height 10
select select "10"
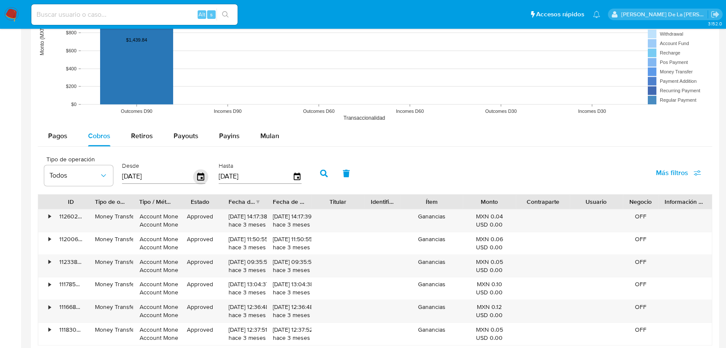
click at [197, 180] on icon "button" at bounding box center [200, 176] width 15 height 15
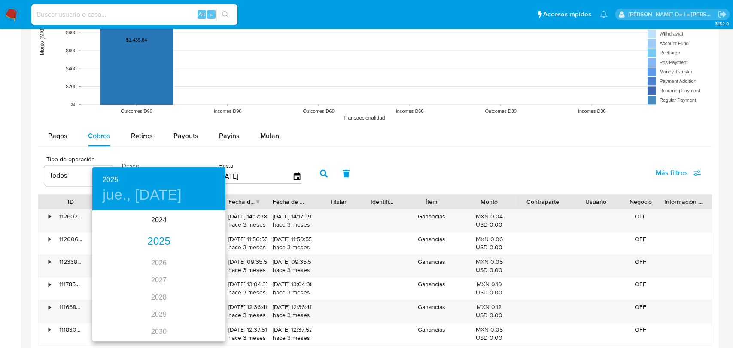
click at [159, 238] on div "2025" at bounding box center [158, 241] width 133 height 17
click at [117, 229] on div "ene." at bounding box center [114, 228] width 44 height 32
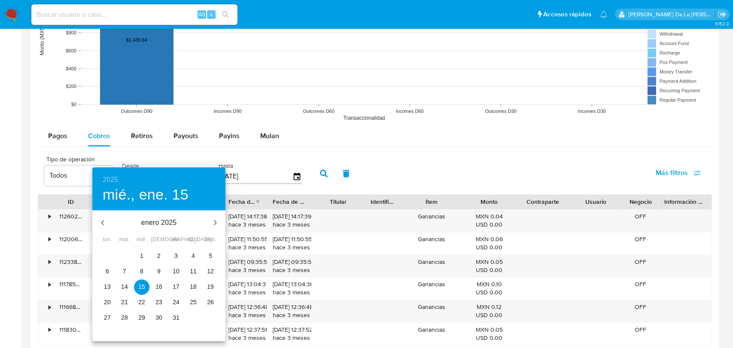
click at [143, 255] on p "1" at bounding box center [141, 256] width 3 height 9
type input "[DATE]"
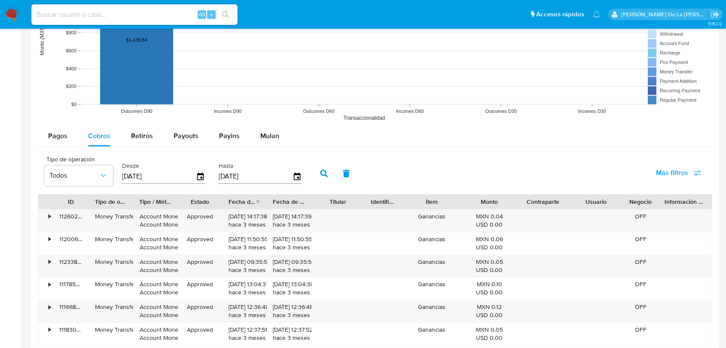
click at [320, 175] on button "button" at bounding box center [324, 173] width 22 height 21
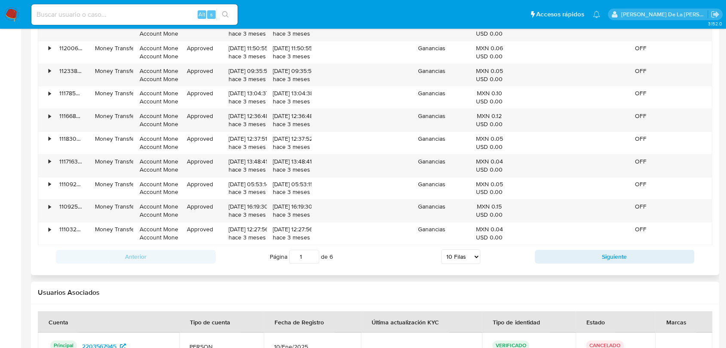
click at [600, 245] on div "Anterior Página 1 de 6 5 [PERSON_NAME] 10 [PERSON_NAME] 20 [PERSON_NAME] 25 [PE…" at bounding box center [375, 256] width 674 height 23
click at [591, 254] on button "Siguiente" at bounding box center [615, 257] width 160 height 14
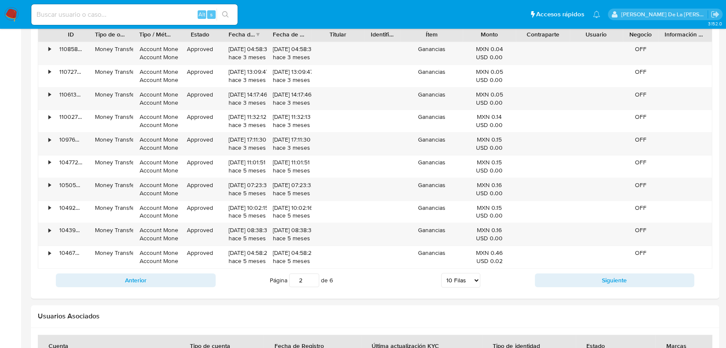
scroll to position [907, 0]
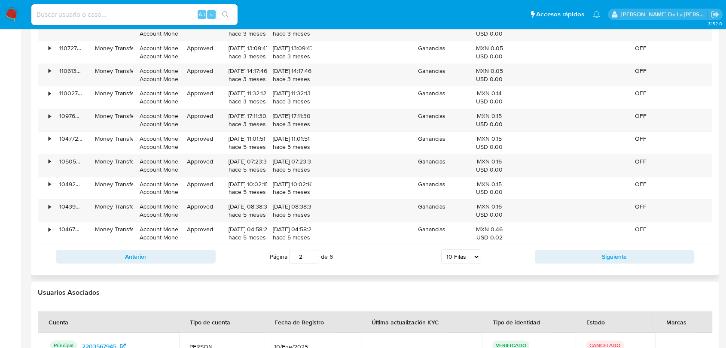
click at [584, 263] on div "Anterior Página 2 de 6 5 [PERSON_NAME] 10 [PERSON_NAME] 20 [PERSON_NAME] 25 [PE…" at bounding box center [375, 256] width 674 height 23
click at [586, 259] on button "Siguiente" at bounding box center [615, 257] width 160 height 14
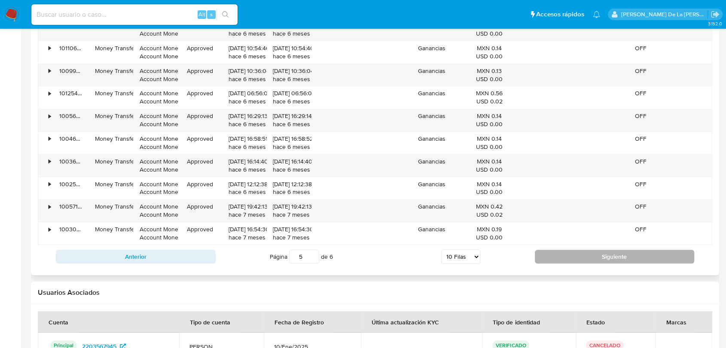
type input "6"
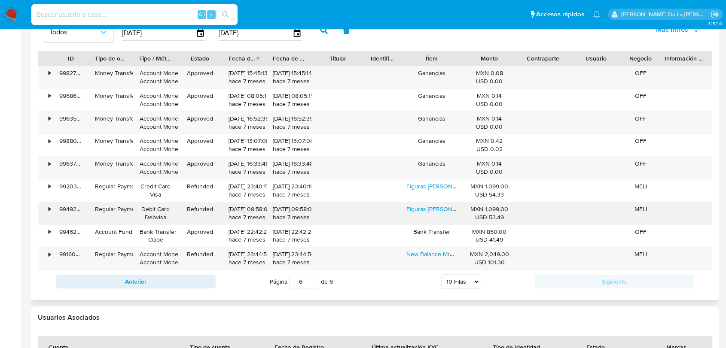
scroll to position [763, 0]
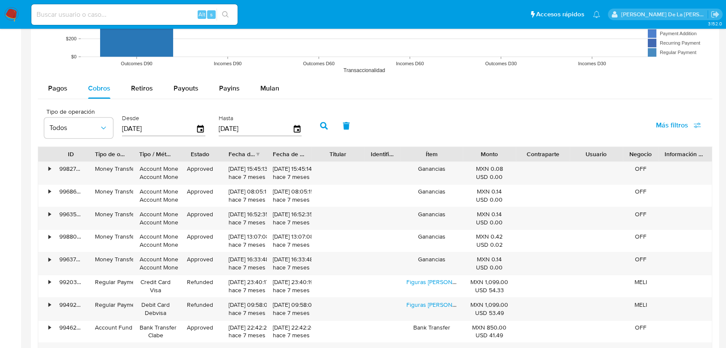
click at [193, 82] on div "Payouts" at bounding box center [186, 88] width 25 height 21
select select "10"
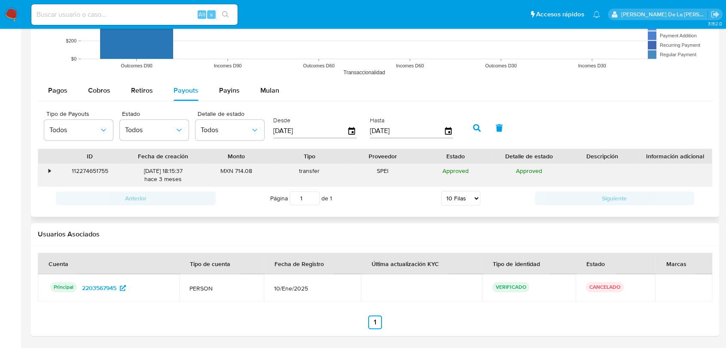
scroll to position [761, 0]
click at [43, 170] on div "•" at bounding box center [45, 176] width 15 height 22
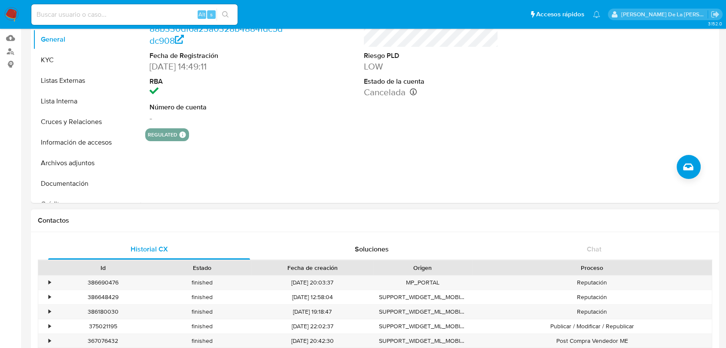
scroll to position [45, 0]
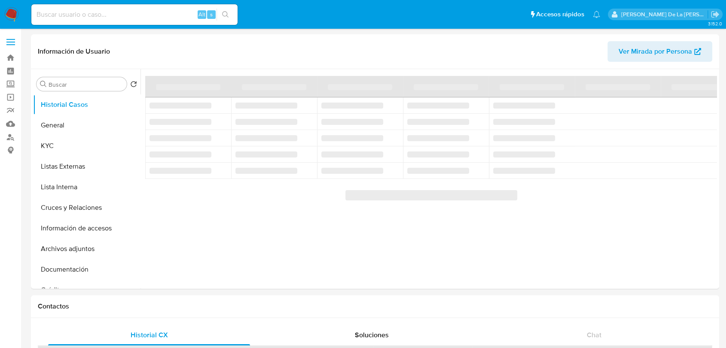
select select "10"
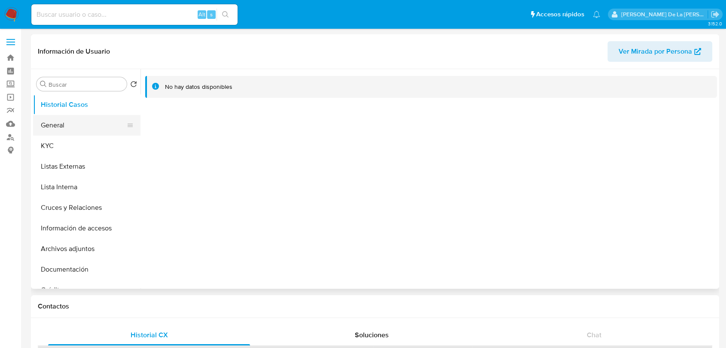
click at [91, 122] on button "General" at bounding box center [83, 125] width 101 height 21
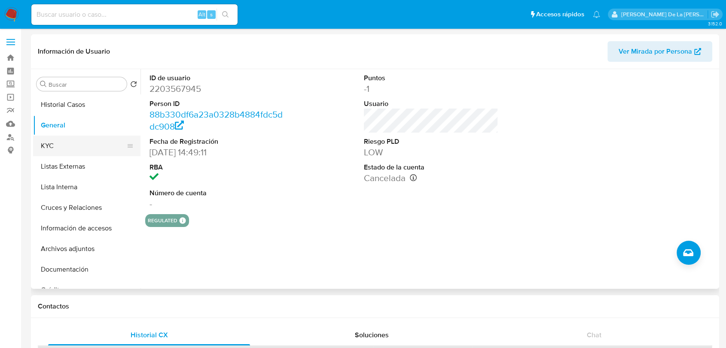
click at [65, 142] on button "KYC" at bounding box center [83, 146] width 101 height 21
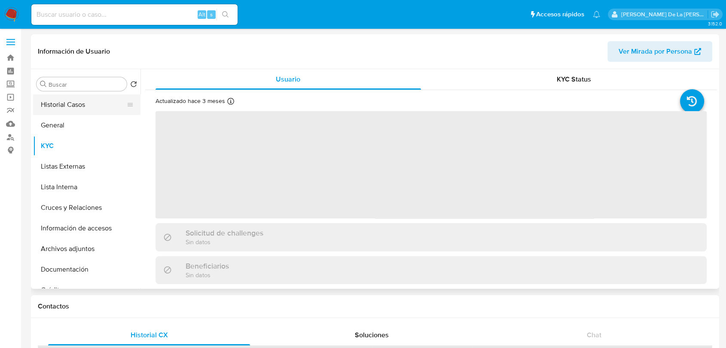
click at [81, 96] on button "Historial Casos" at bounding box center [83, 104] width 101 height 21
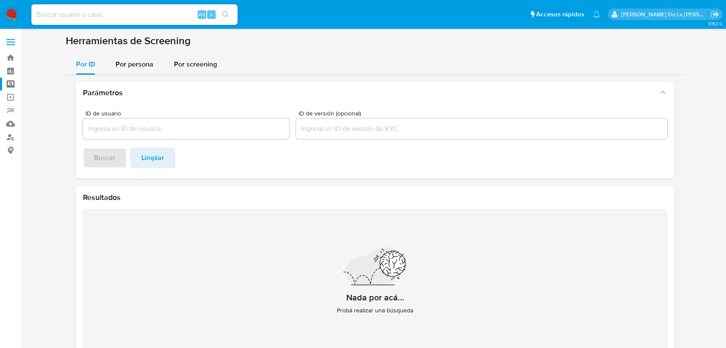
click at [15, 10] on img at bounding box center [11, 14] width 15 height 15
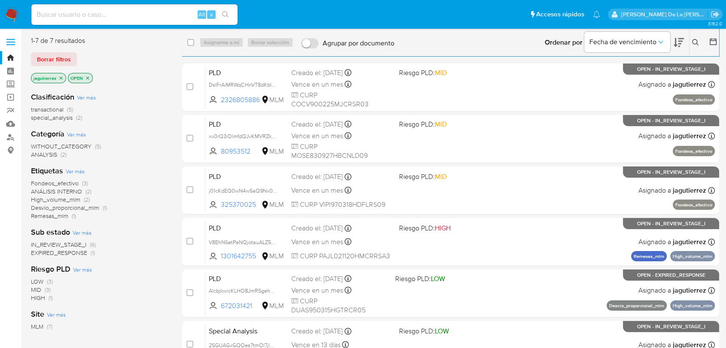
click at [51, 184] on span "Fondeos_efectivo" at bounding box center [55, 183] width 48 height 9
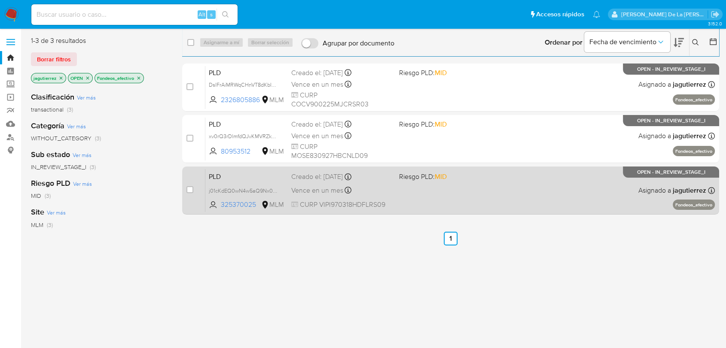
click at [505, 201] on div "PLD j01cKdEQ0wN4w5aQ9Nx01Ivw 325370025 MLM Riesgo PLD: MID Creado el: [DATE] Cr…" at bounding box center [459, 190] width 509 height 43
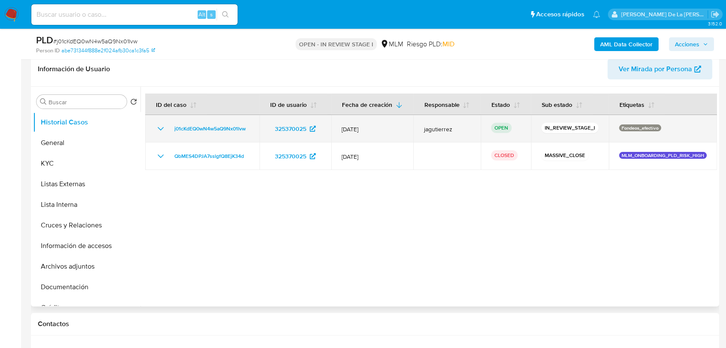
scroll to position [143, 0]
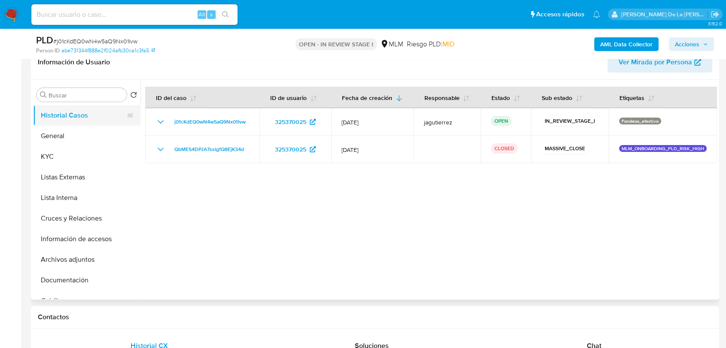
click at [72, 125] on button "Historial Casos" at bounding box center [83, 115] width 101 height 21
select select "10"
click at [34, 141] on button "General" at bounding box center [83, 136] width 101 height 21
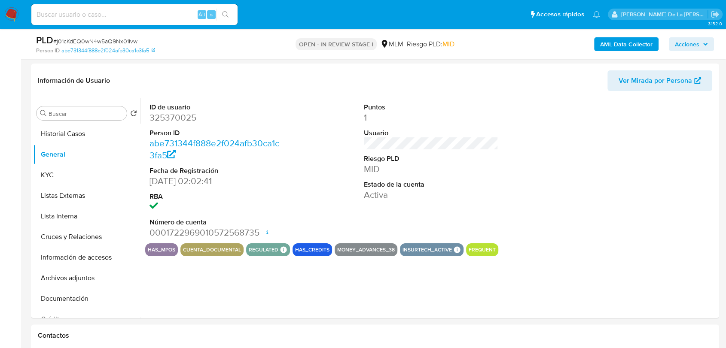
scroll to position [123, 0]
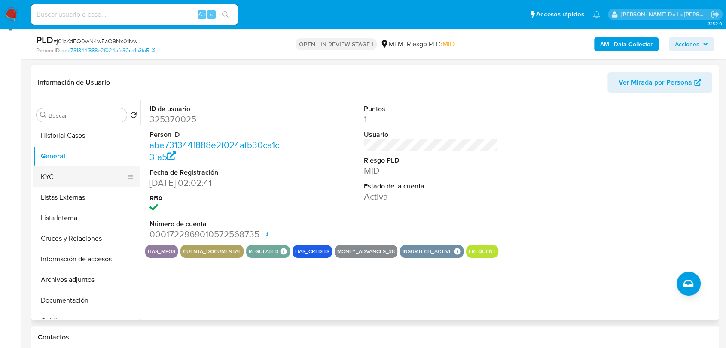
click at [92, 179] on button "KYC" at bounding box center [83, 177] width 101 height 21
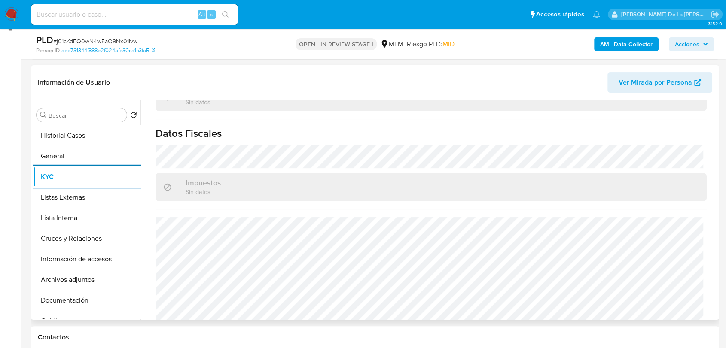
scroll to position [531, 0]
click at [62, 216] on button "Lista Interna" at bounding box center [83, 218] width 101 height 21
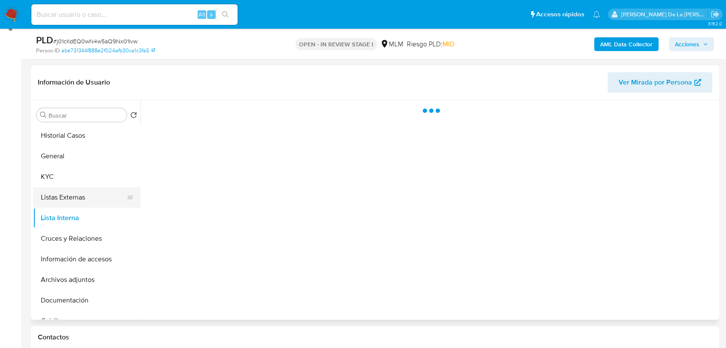
click at [98, 196] on button "Listas Externas" at bounding box center [83, 197] width 101 height 21
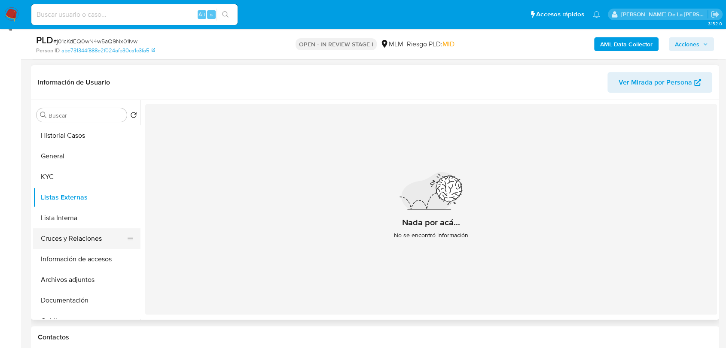
click at [69, 246] on button "Cruces y Relaciones" at bounding box center [83, 239] width 101 height 21
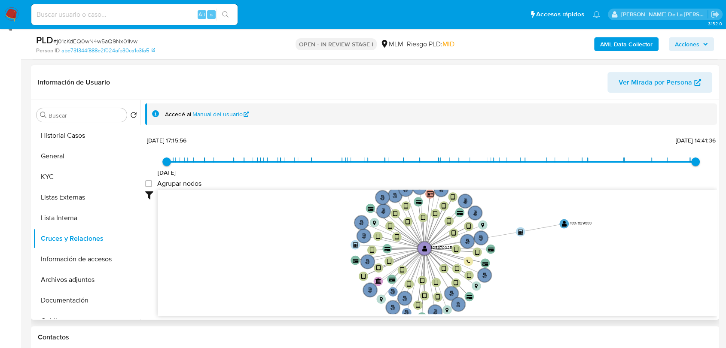
drag, startPoint x: 524, startPoint y: 253, endPoint x: 518, endPoint y: 253, distance: 5.6
click at [518, 253] on icon "phone-cd4c52d535edfd8b12371b79e4a1a86a  user-325370025  325370025 person-abe7…" at bounding box center [437, 252] width 559 height 125
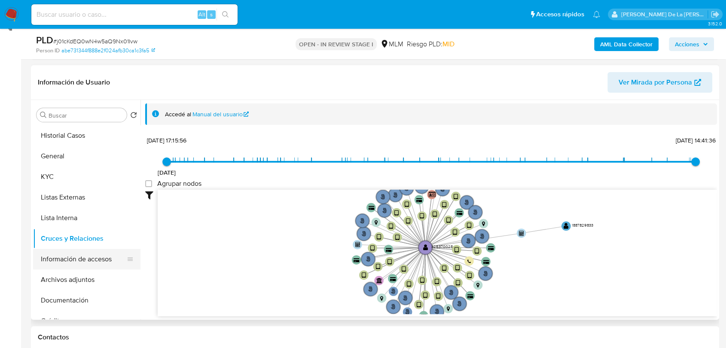
click at [107, 251] on button "Información de accesos" at bounding box center [83, 259] width 101 height 21
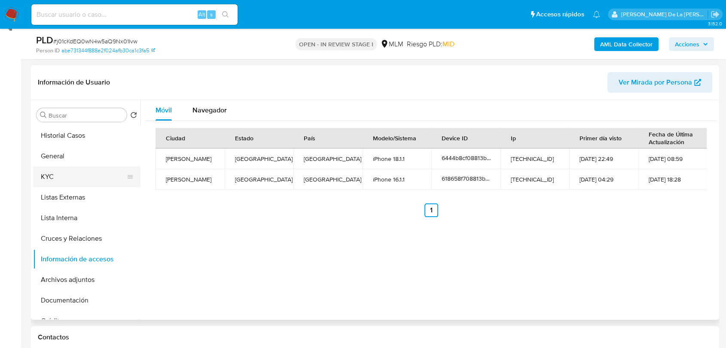
click at [62, 173] on button "KYC" at bounding box center [83, 177] width 101 height 21
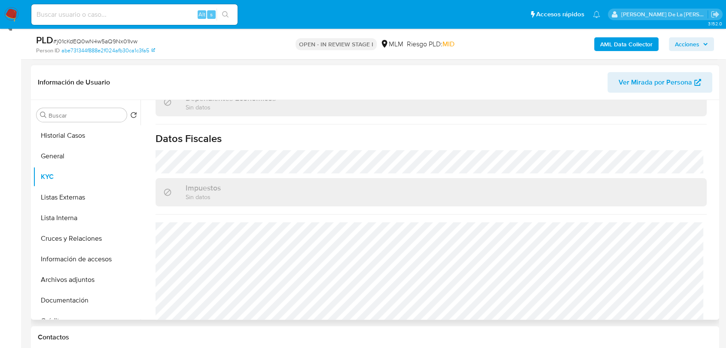
scroll to position [531, 0]
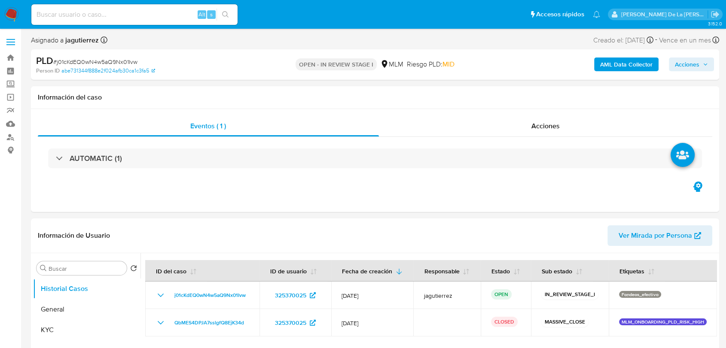
select select "10"
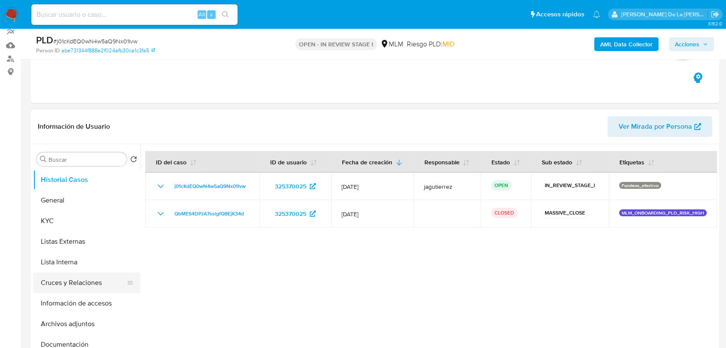
scroll to position [95, 0]
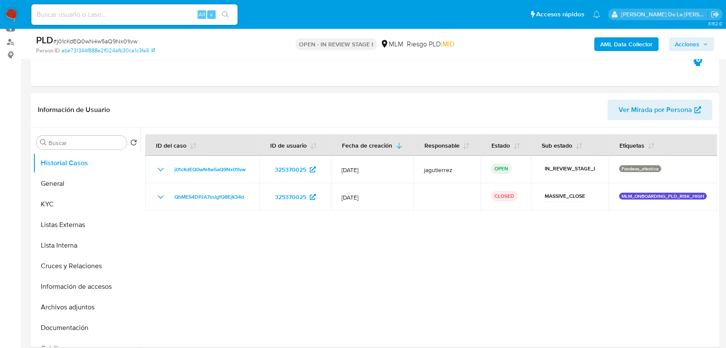
drag, startPoint x: 84, startPoint y: 313, endPoint x: 172, endPoint y: 299, distance: 89.1
click at [85, 313] on button "Archivos adjuntos" at bounding box center [86, 307] width 107 height 21
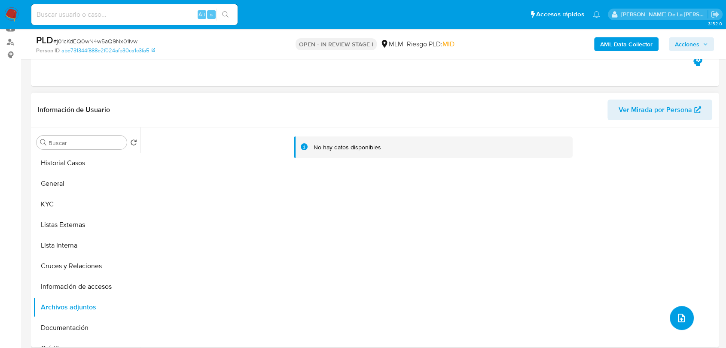
click at [677, 313] on icon "upload-file" at bounding box center [681, 318] width 10 height 10
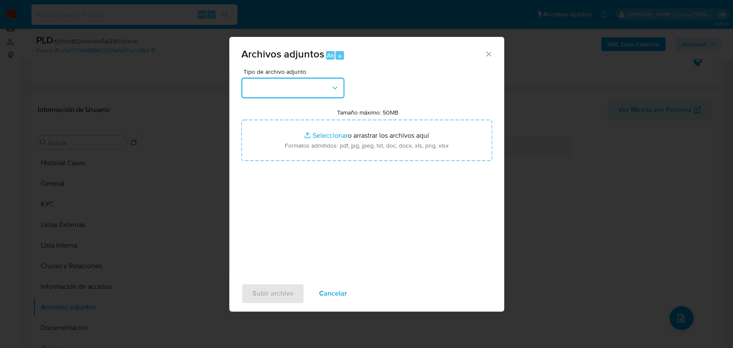
click at [296, 88] on button "button" at bounding box center [292, 88] width 103 height 21
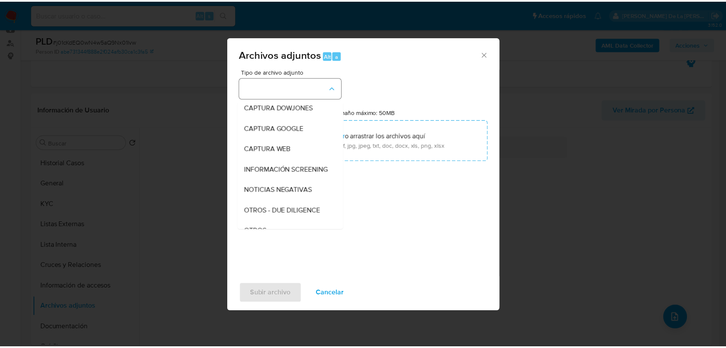
scroll to position [45, 0]
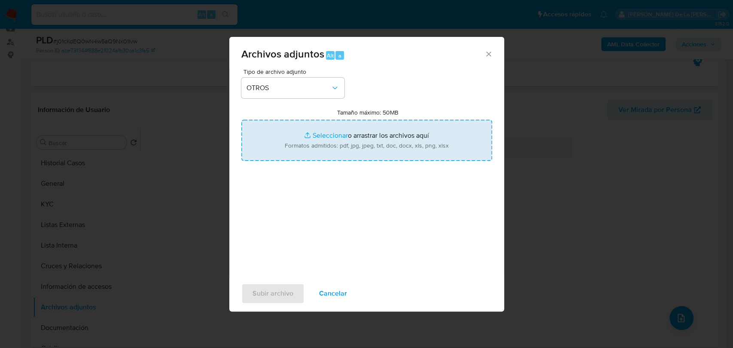
type input "C:\fakepath\325370025_ISAAC VILLAGRAN PEREZ_JUL2025.pdf"
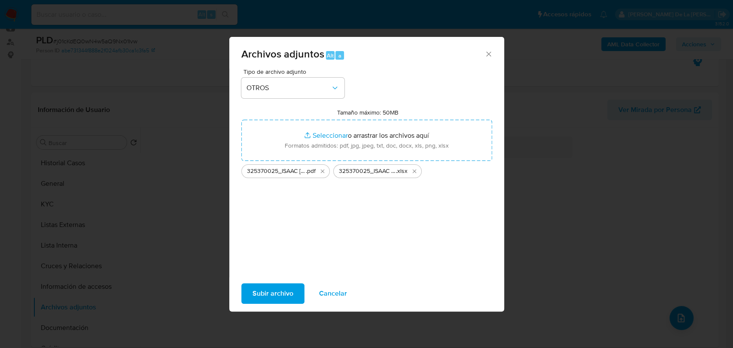
click at [278, 305] on div "Subir archivo Cancelar" at bounding box center [366, 293] width 275 height 33
drag, startPoint x: 282, startPoint y: 292, endPoint x: 317, endPoint y: 311, distance: 40.4
click at [281, 293] on span "Subir archivo" at bounding box center [273, 293] width 41 height 19
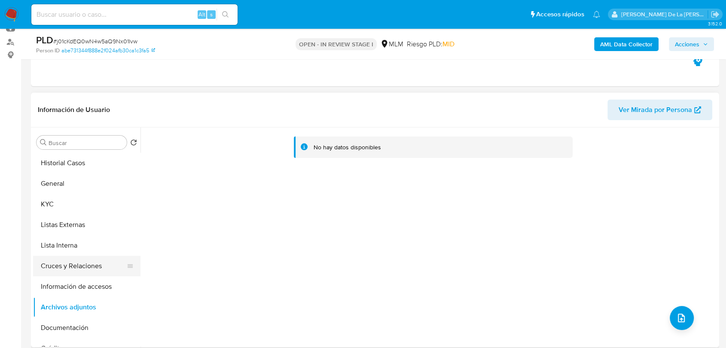
click at [92, 275] on button "Cruces y Relaciones" at bounding box center [83, 266] width 101 height 21
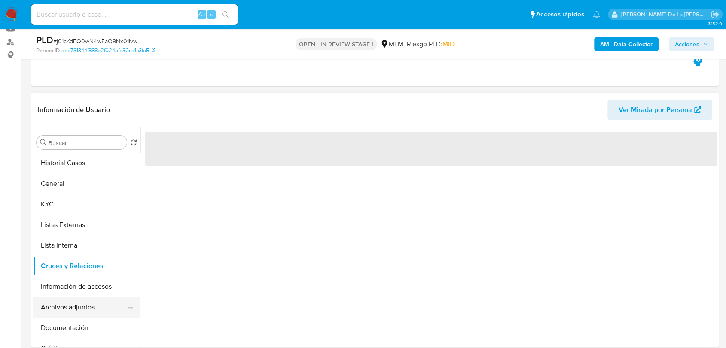
click at [76, 305] on button "Archivos adjuntos" at bounding box center [83, 307] width 101 height 21
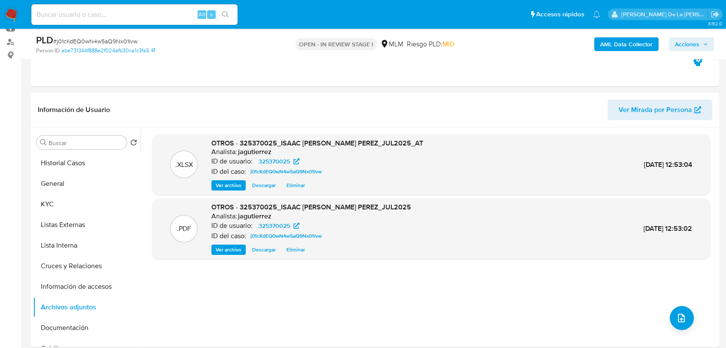
click at [693, 41] on span "Acciones" at bounding box center [687, 44] width 24 height 14
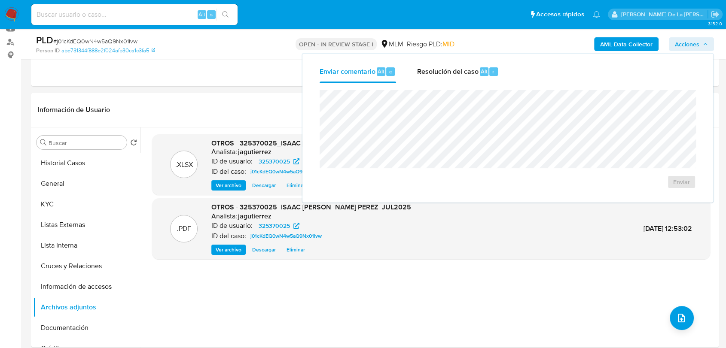
click at [625, 37] on b "AML Data Collector" at bounding box center [626, 44] width 52 height 14
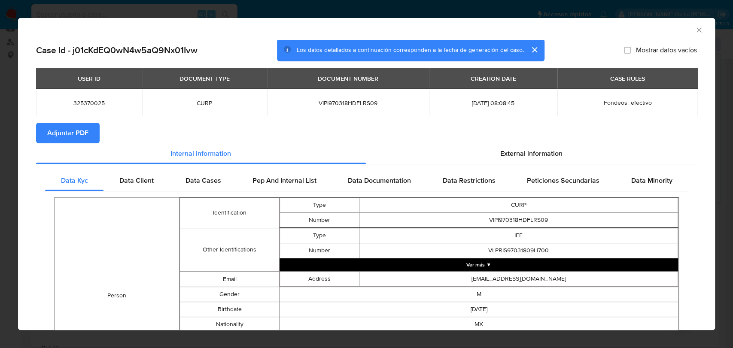
click at [82, 136] on span "Adjuntar PDF" at bounding box center [67, 133] width 41 height 19
click at [691, 34] on div "AML Data Collector" at bounding box center [366, 28] width 697 height 21
click at [695, 30] on icon "Cerrar ventana" at bounding box center [699, 30] width 9 height 9
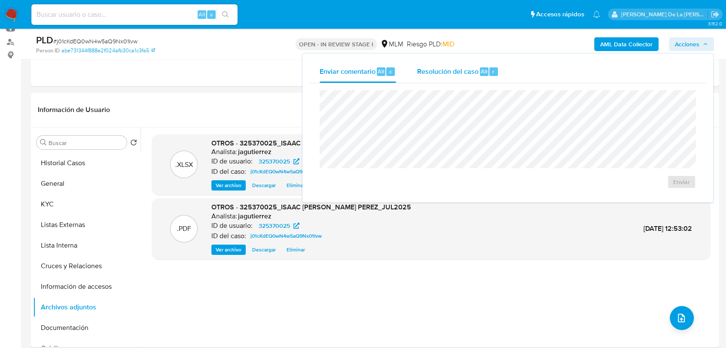
click at [445, 73] on span "Resolución del caso" at bounding box center [447, 71] width 61 height 10
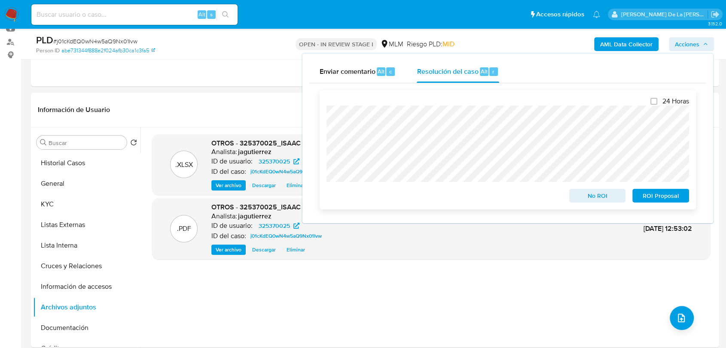
click at [577, 196] on span "No ROI" at bounding box center [597, 196] width 45 height 12
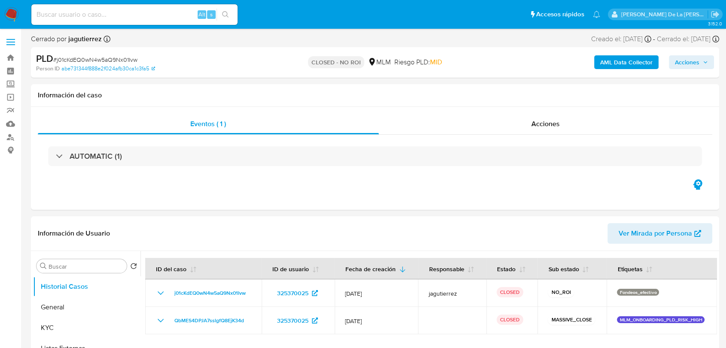
select select "10"
click at [10, 17] on img at bounding box center [11, 14] width 15 height 15
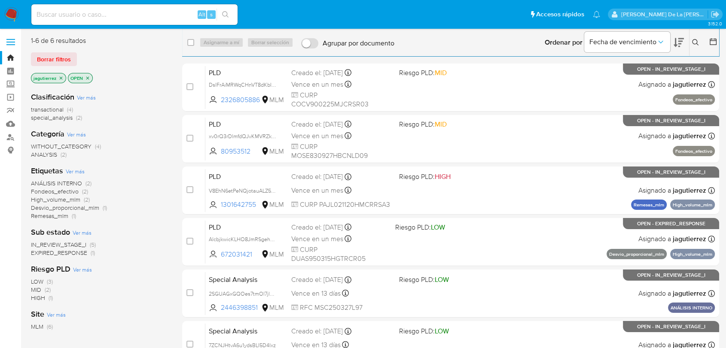
click at [62, 76] on icon "close-filter" at bounding box center [60, 78] width 5 height 5
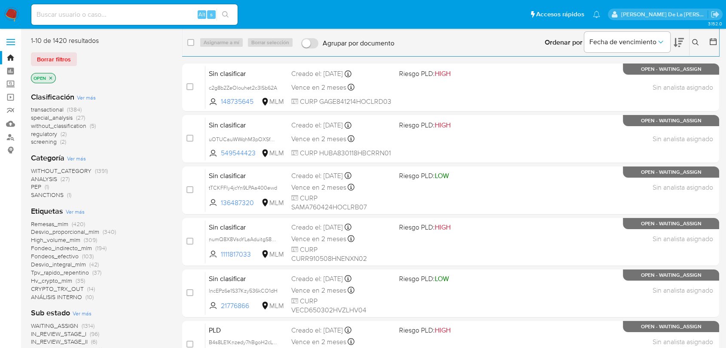
click at [46, 142] on span "screening" at bounding box center [44, 141] width 26 height 9
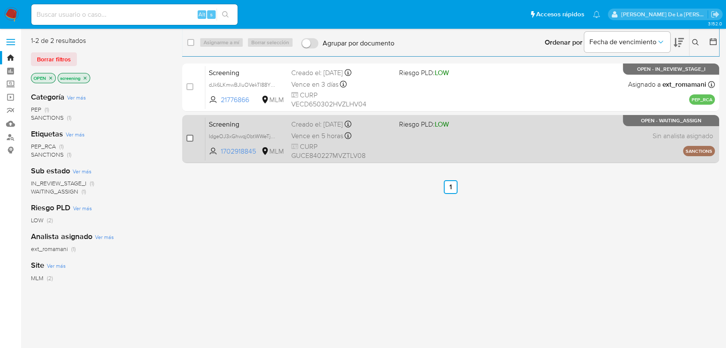
drag, startPoint x: 183, startPoint y: 137, endPoint x: 189, endPoint y: 137, distance: 6.0
click at [183, 137] on div "case-item-checkbox No es posible asignar el caso Screening IdgeOJ3xGhwqj0btWWeT…" at bounding box center [450, 139] width 537 height 48
click at [192, 137] on input "checkbox" at bounding box center [189, 138] width 7 height 7
checkbox input "true"
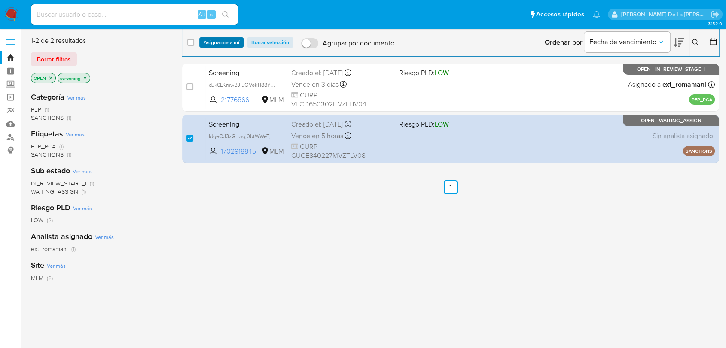
click at [216, 43] on span "Asignarme a mí" at bounding box center [222, 42] width 36 height 9
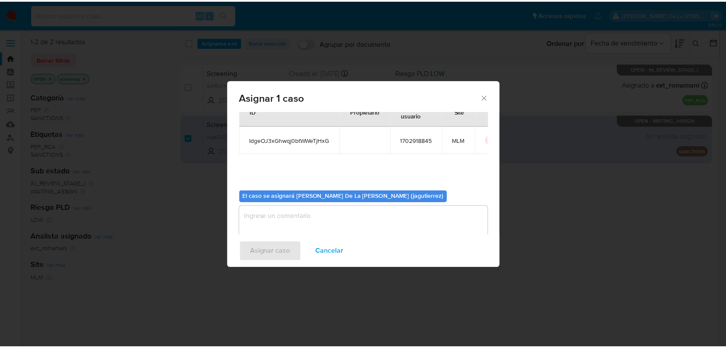
scroll to position [44, 0]
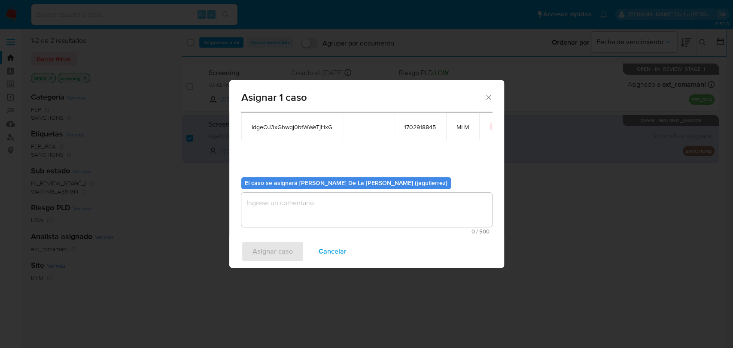
click at [298, 199] on textarea "assign-modal" at bounding box center [366, 210] width 251 height 34
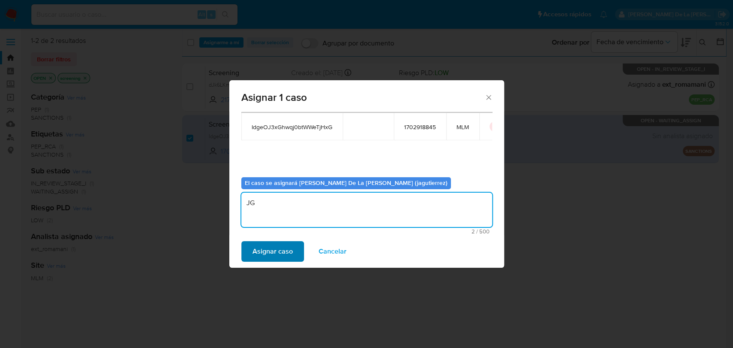
type textarea "JG"
click at [265, 251] on span "Asignar caso" at bounding box center [273, 251] width 40 height 19
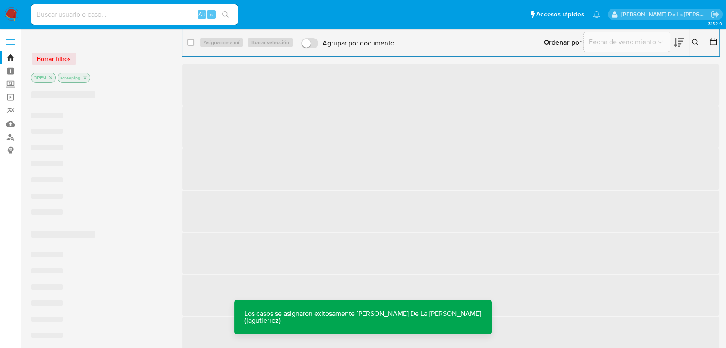
click at [494, 213] on span "‌" at bounding box center [450, 211] width 537 height 41
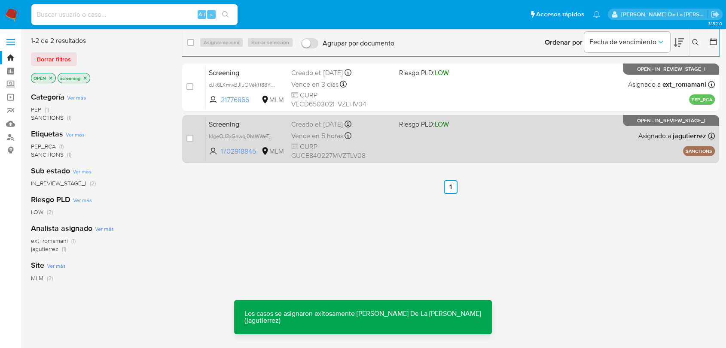
click at [440, 138] on div "Screening IdgeOJ3xGhwqj0btWWeTjHxG 1702918845 MLM Riesgo PLD: LOW Creado el: [D…" at bounding box center [459, 138] width 509 height 43
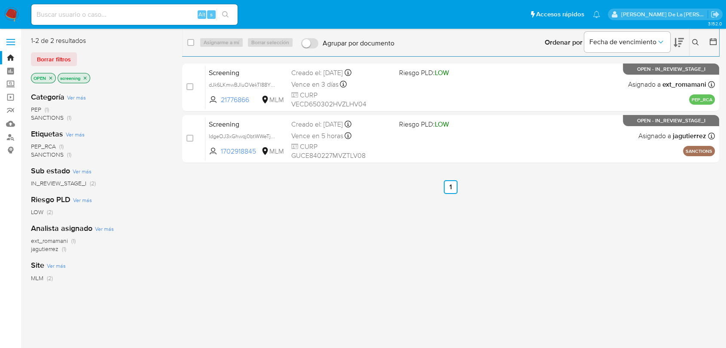
click at [5, 16] on img at bounding box center [11, 14] width 15 height 15
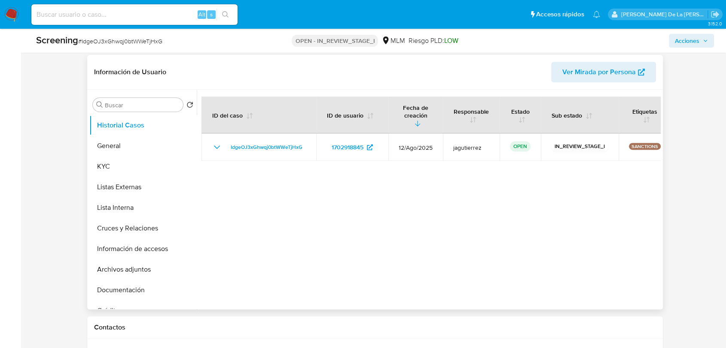
select select "10"
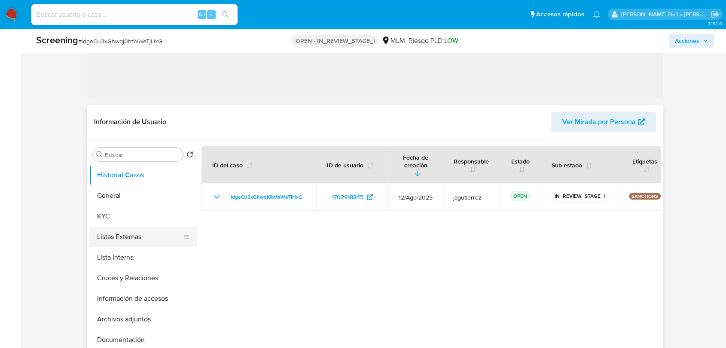
scroll to position [286, 0]
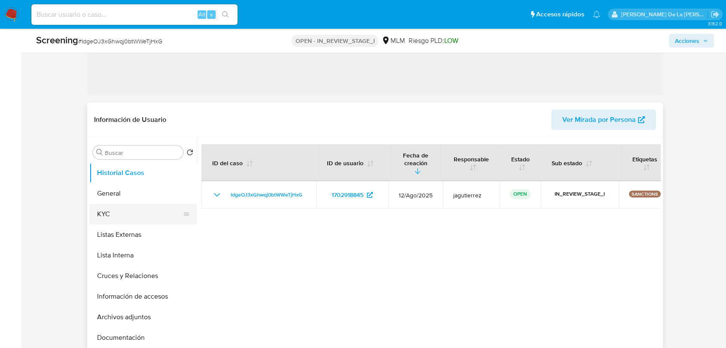
click at [131, 214] on button "KYC" at bounding box center [139, 214] width 101 height 21
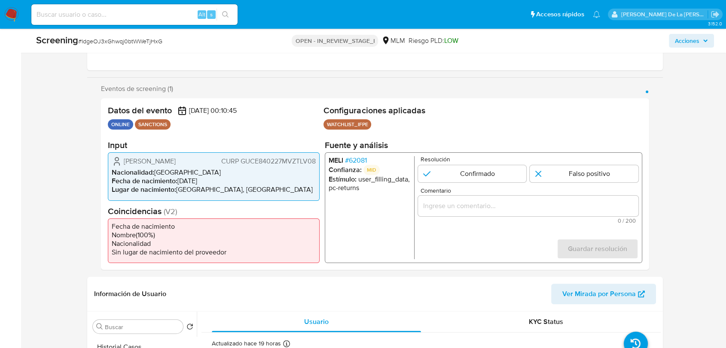
scroll to position [95, 0]
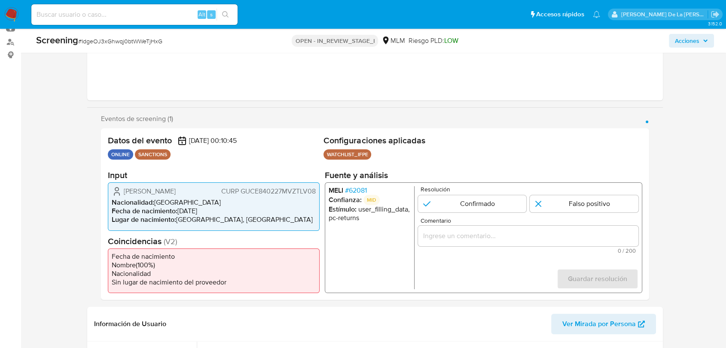
click at [363, 189] on span "# 62081" at bounding box center [356, 190] width 22 height 9
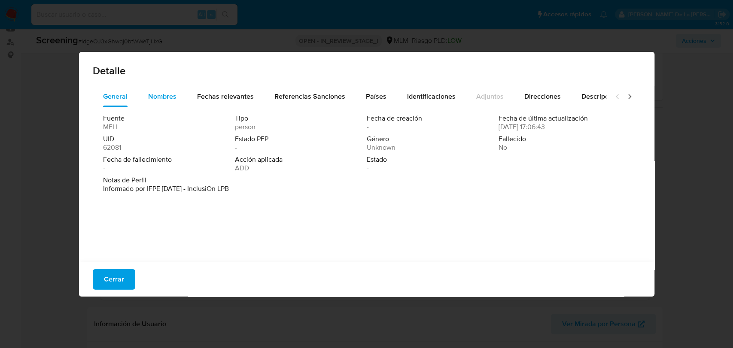
click at [158, 96] on span "Nombres" at bounding box center [162, 96] width 28 height 10
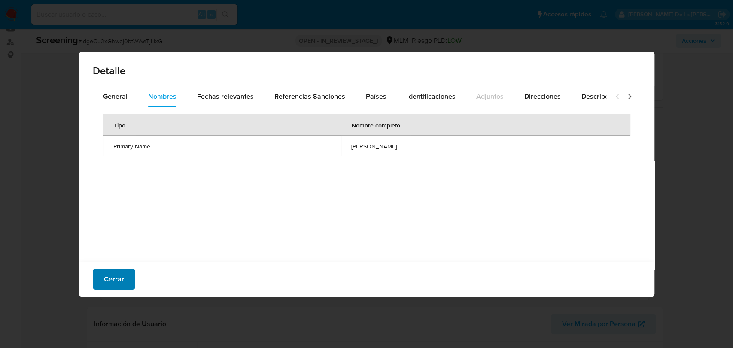
click at [132, 274] on button "Cerrar" at bounding box center [114, 279] width 43 height 21
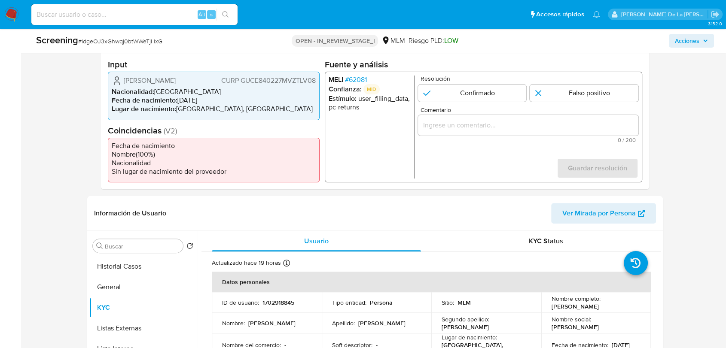
scroll to position [191, 0]
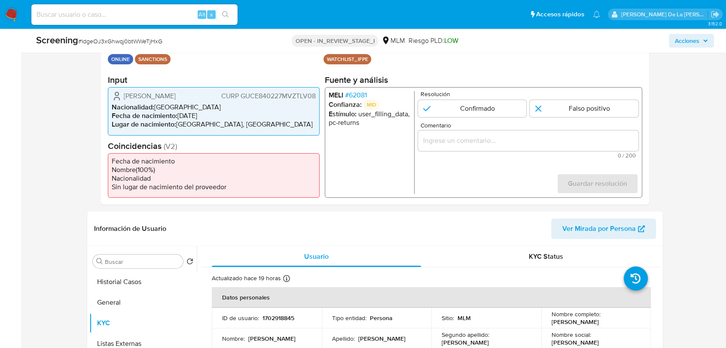
click at [355, 95] on span "# 62081" at bounding box center [356, 95] width 22 height 9
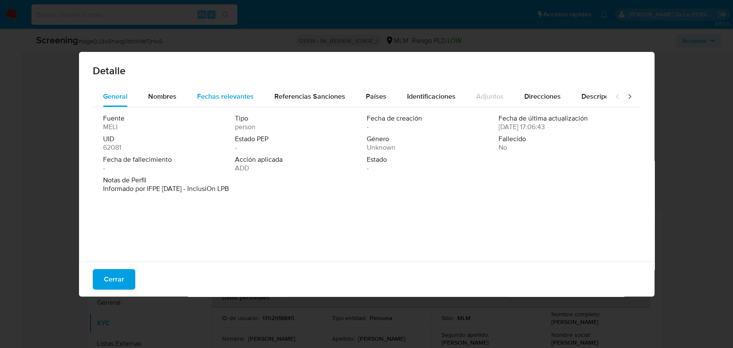
click at [228, 93] on span "Fechas relevantes" at bounding box center [225, 96] width 57 height 10
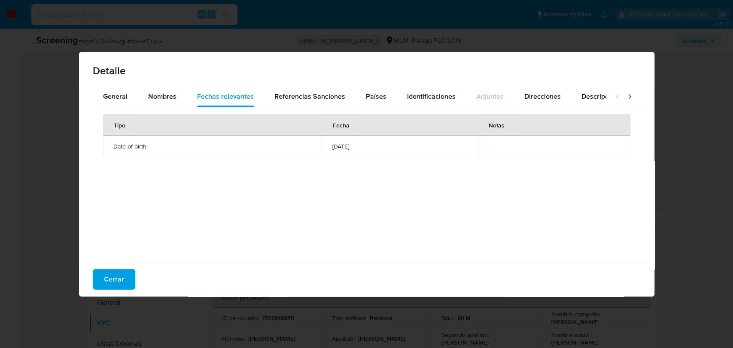
drag, startPoint x: 98, startPoint y: 274, endPoint x: 124, endPoint y: 276, distance: 25.9
click at [98, 274] on button "Cerrar" at bounding box center [114, 279] width 43 height 21
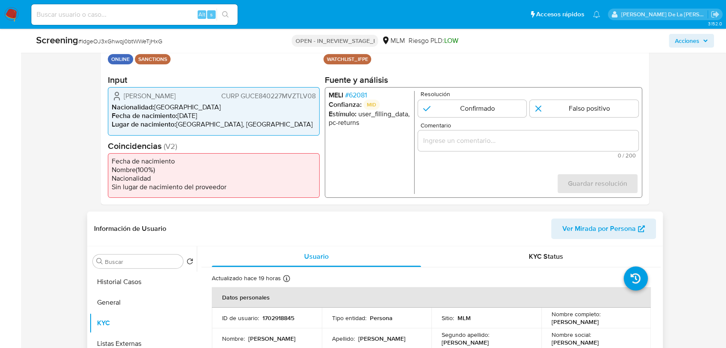
click at [298, 222] on header "Información de Usuario Ver Mirada por Persona" at bounding box center [375, 229] width 562 height 21
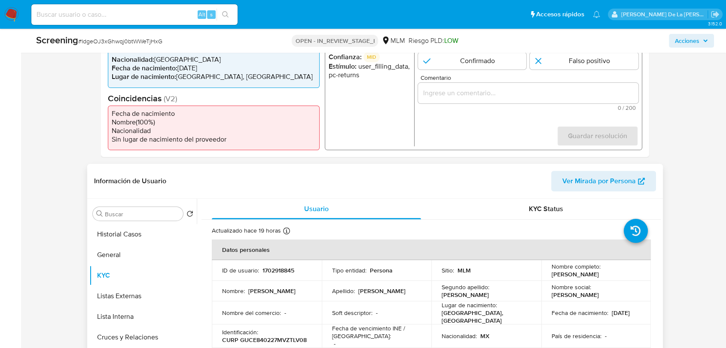
drag, startPoint x: 637, startPoint y: 271, endPoint x: 539, endPoint y: 279, distance: 97.4
click at [541, 276] on td "Nombre completo : [PERSON_NAME]" at bounding box center [596, 270] width 110 height 21
copy p "[PERSON_NAME]"
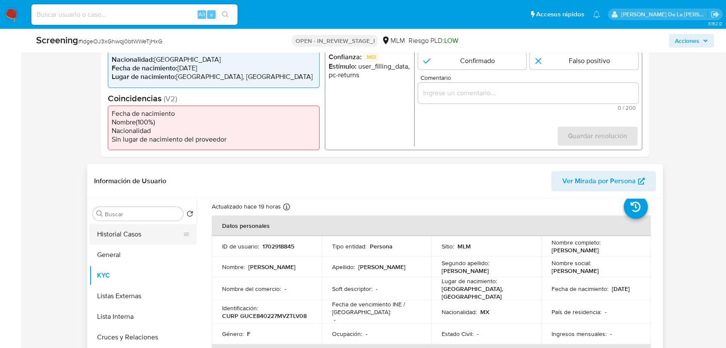
scroll to position [48, 0]
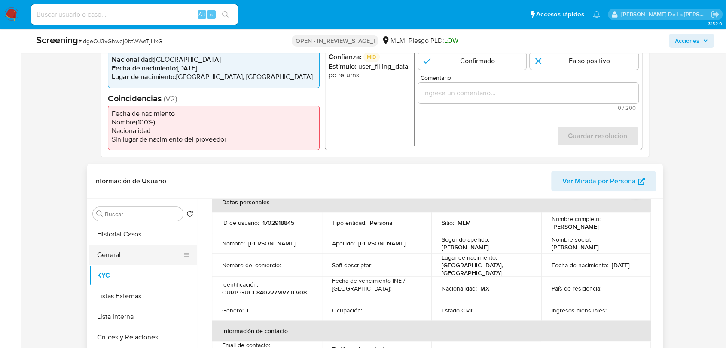
click at [122, 251] on button "General" at bounding box center [139, 255] width 101 height 21
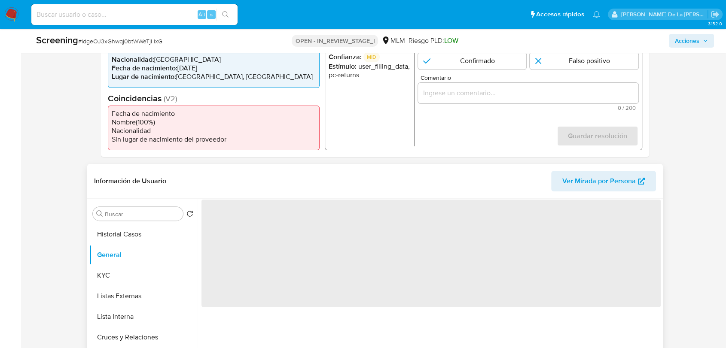
scroll to position [286, 0]
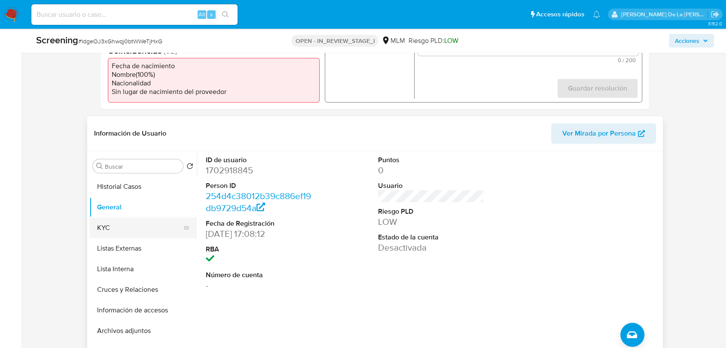
click at [134, 224] on button "KYC" at bounding box center [139, 228] width 101 height 21
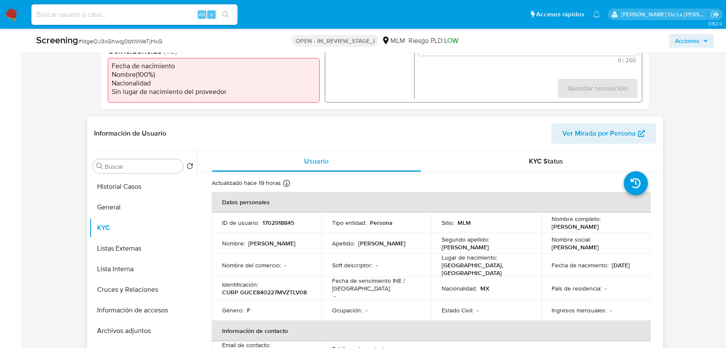
click at [272, 289] on p "CURP GUCE840227MVZTLV08" at bounding box center [264, 293] width 85 height 8
click at [273, 289] on p "CURP GUCE840227MVZTLV08" at bounding box center [264, 293] width 85 height 8
copy p "GUCE840227MVZTLV08"
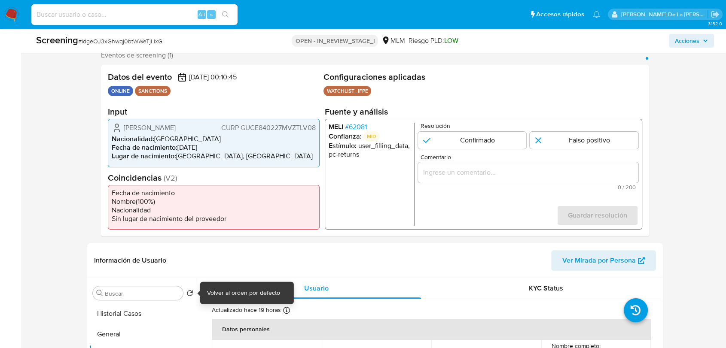
scroll to position [143, 0]
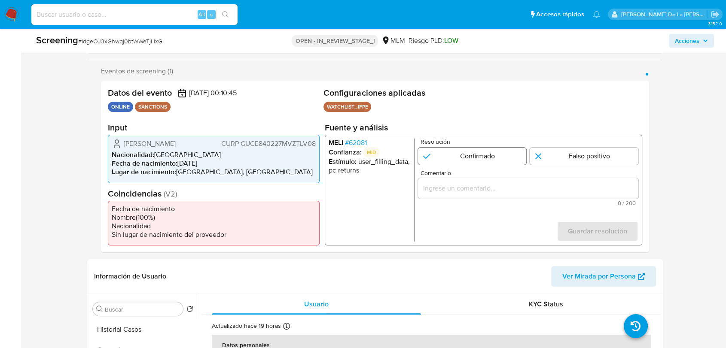
click at [458, 152] on input "1 de 1" at bounding box center [472, 156] width 109 height 17
radio input "true"
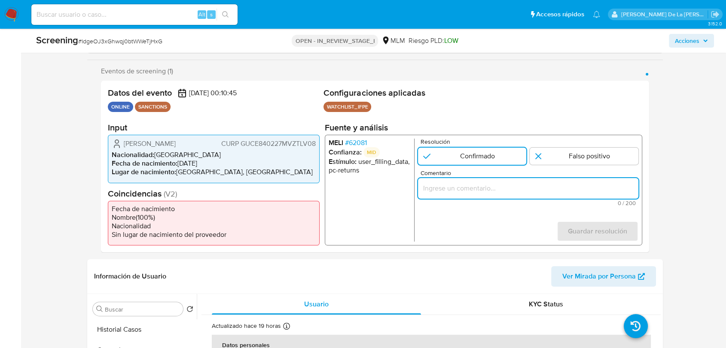
click at [447, 185] on input "Comentario" at bounding box center [528, 188] width 220 height 11
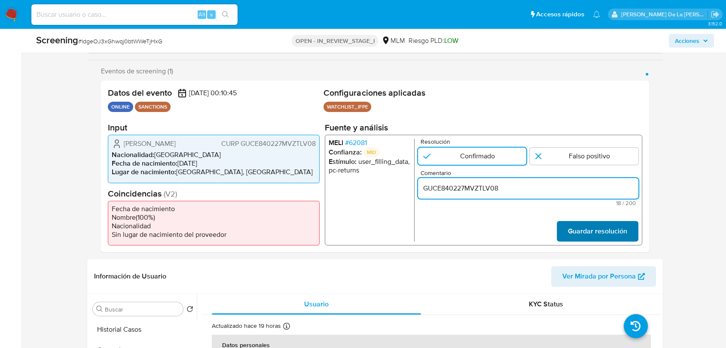
type input "GUCE840227MVZTLV08"
click at [578, 237] on span "Guardar resolución" at bounding box center [597, 231] width 59 height 19
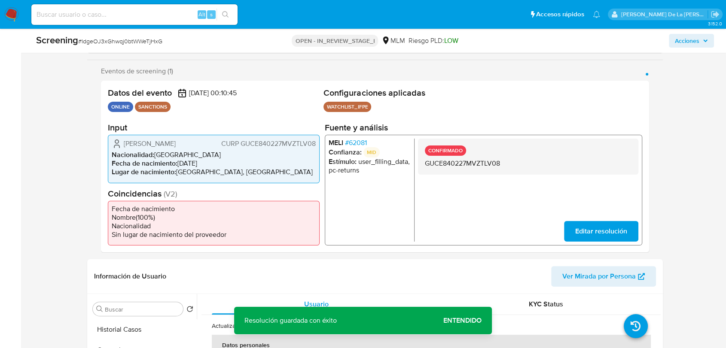
click at [588, 230] on span "Editar resolución" at bounding box center [601, 231] width 52 height 19
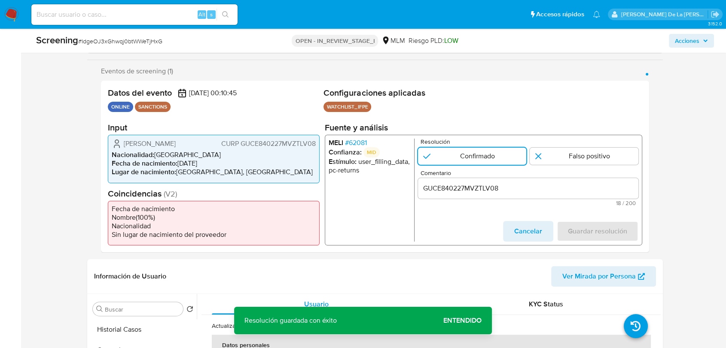
click at [443, 185] on input "GUCE840227MVZTLV08" at bounding box center [528, 188] width 220 height 11
paste input "SE CONFIRMA COINCIDENCIA EN LISTA DE SANCIONES DENOMINADA IFPE POR NOMBRE Y FEC…"
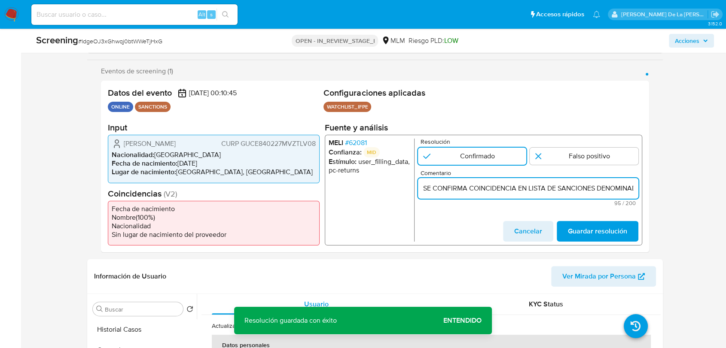
scroll to position [0, 151]
type input "SE CONFIRMA COINCIDENCIA EN LISTA DE SANCIONES DENOMINADA IFPE POR NOMBRE Y FEC…"
click at [591, 234] on span "Guardar resolución" at bounding box center [597, 231] width 59 height 19
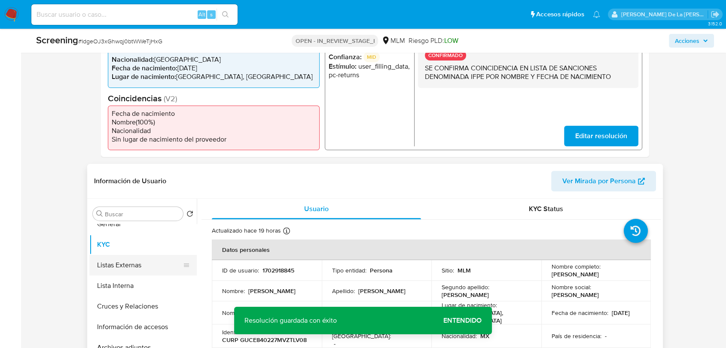
scroll to position [48, 0]
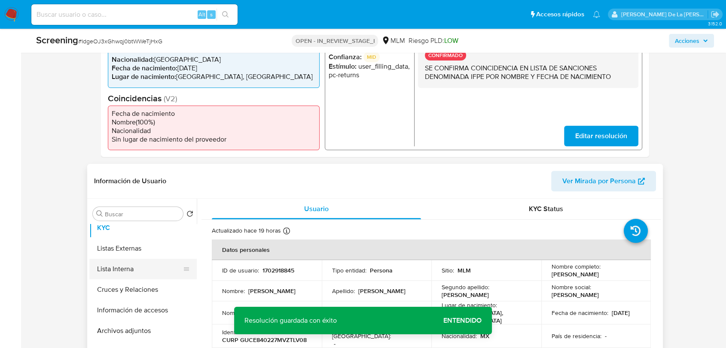
click at [135, 269] on button "Lista Interna" at bounding box center [139, 269] width 101 height 21
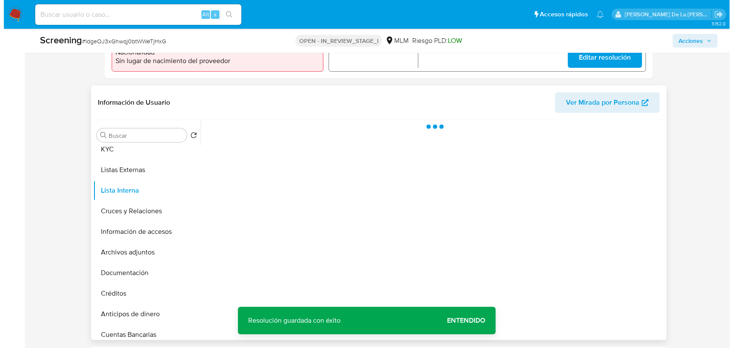
scroll to position [334, 0]
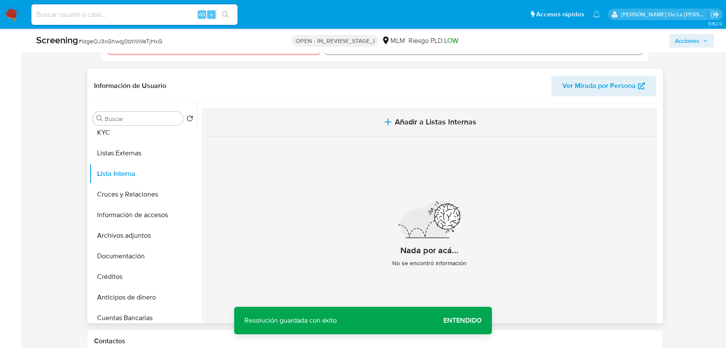
click at [405, 121] on span "Añadir a Listas Internas" at bounding box center [436, 121] width 82 height 9
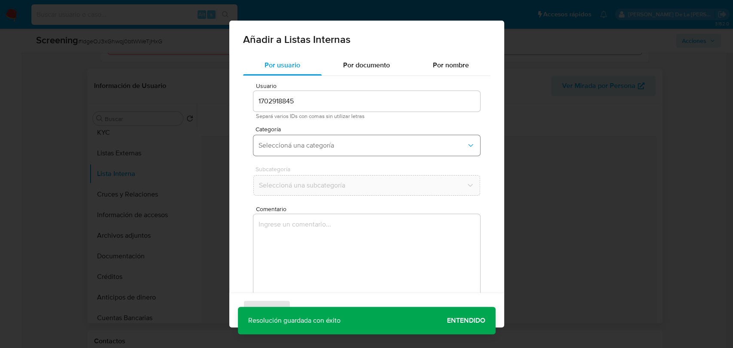
click at [332, 150] on button "Seleccioná una categoría" at bounding box center [366, 145] width 227 height 21
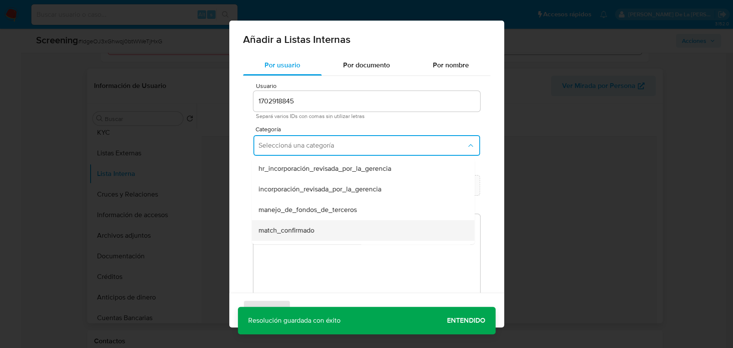
click at [298, 225] on div "match_confirmado" at bounding box center [361, 230] width 204 height 21
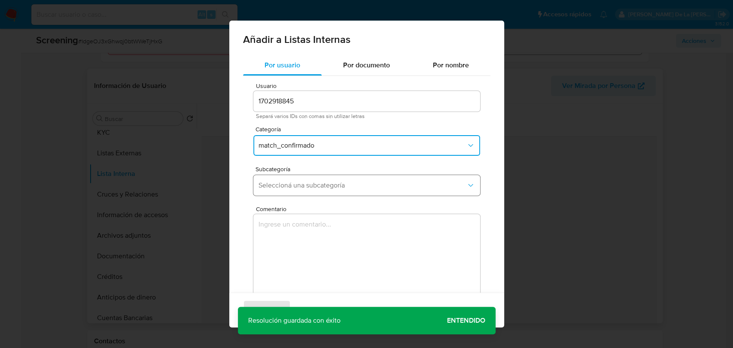
click at [316, 178] on button "Seleccioná una subcategoría" at bounding box center [366, 185] width 227 height 21
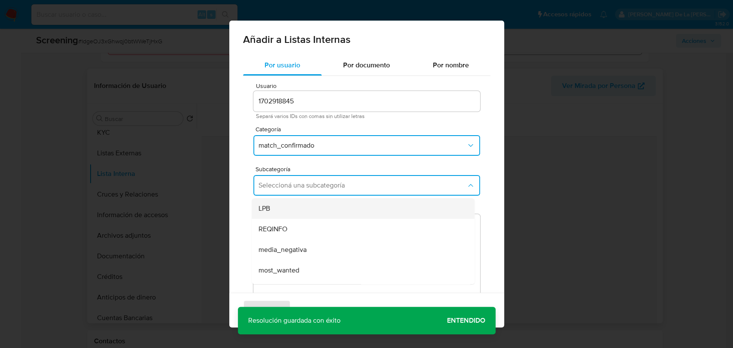
click at [309, 209] on div "LPB" at bounding box center [361, 208] width 204 height 21
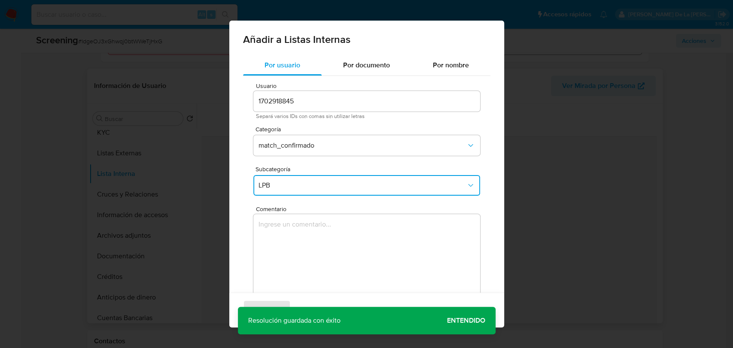
click at [293, 243] on textarea "Comentario" at bounding box center [366, 255] width 227 height 82
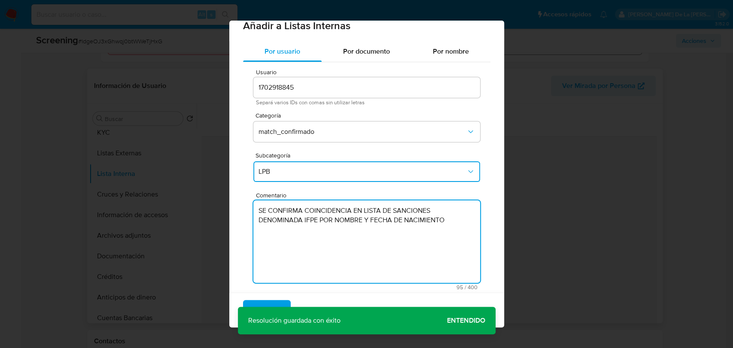
scroll to position [25, 0]
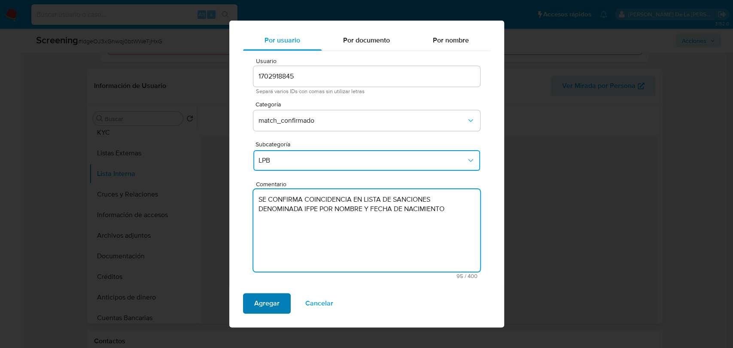
type textarea "SE CONFIRMA COINCIDENCIA EN LISTA DE SANCIONES DENOMINADA IFPE POR NOMBRE Y FEC…"
click at [262, 303] on span "Agregar" at bounding box center [266, 303] width 25 height 19
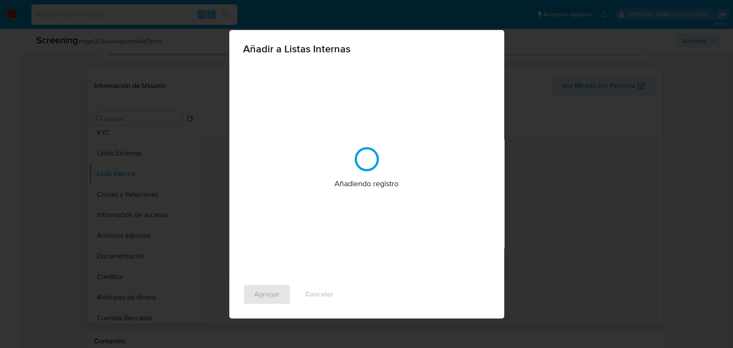
scroll to position [0, 0]
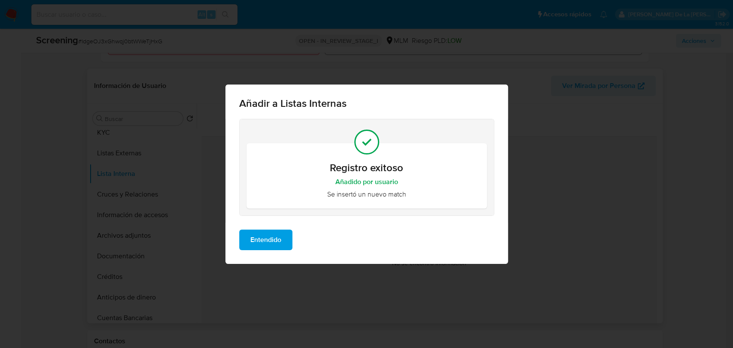
click at [272, 235] on span "Entendido" at bounding box center [265, 240] width 31 height 19
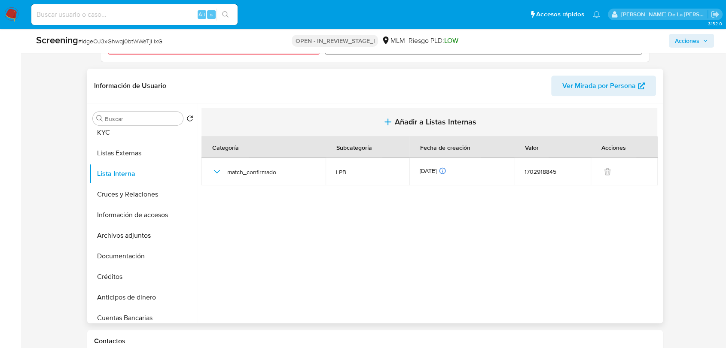
click at [391, 120] on icon "button" at bounding box center [388, 122] width 10 height 10
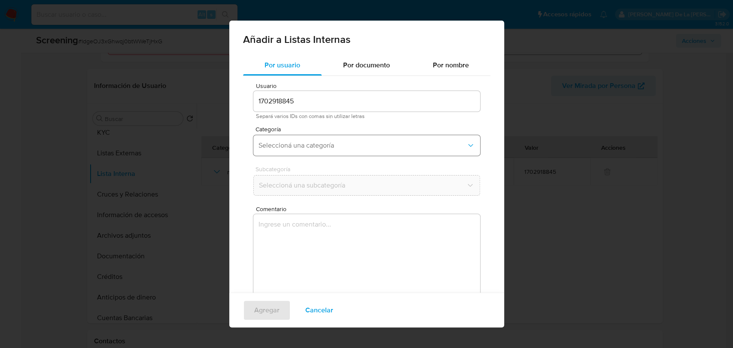
drag, startPoint x: 326, startPoint y: 134, endPoint x: 322, endPoint y: 145, distance: 12.0
click at [326, 134] on div "Categoría Seleccioná una categoría" at bounding box center [366, 142] width 227 height 33
click at [322, 145] on span "Seleccioná una categoría" at bounding box center [363, 145] width 208 height 9
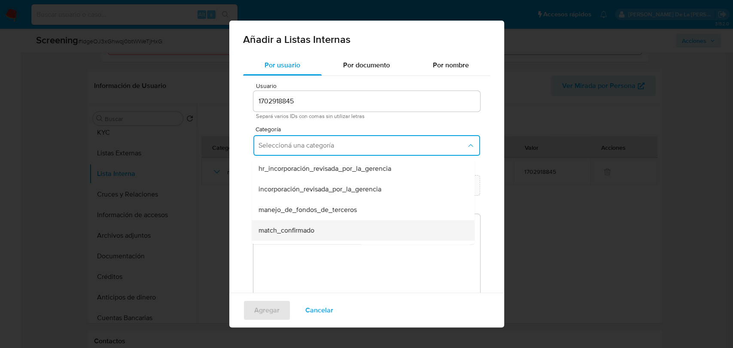
click at [317, 226] on div "match_confirmado" at bounding box center [361, 230] width 204 height 21
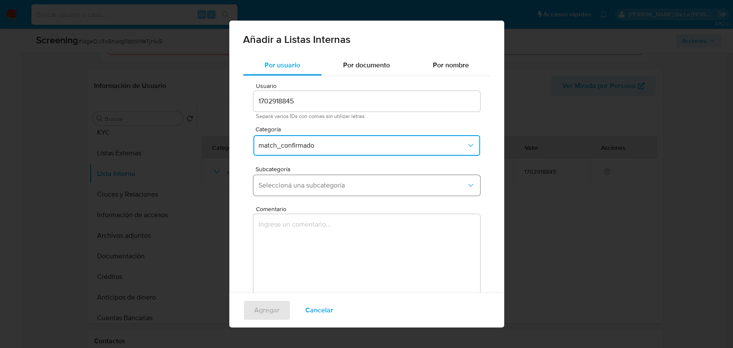
click at [330, 187] on span "Seleccioná una subcategoría" at bounding box center [363, 185] width 208 height 9
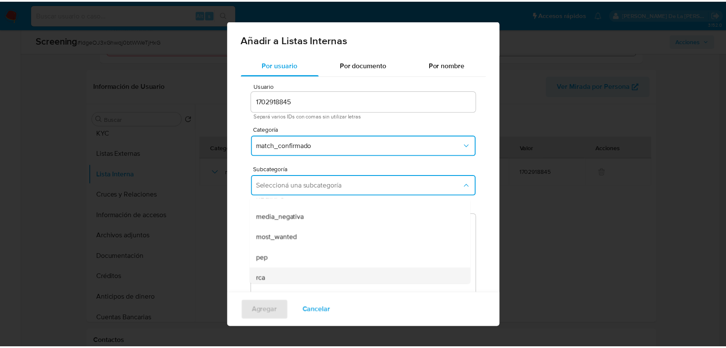
scroll to position [58, 0]
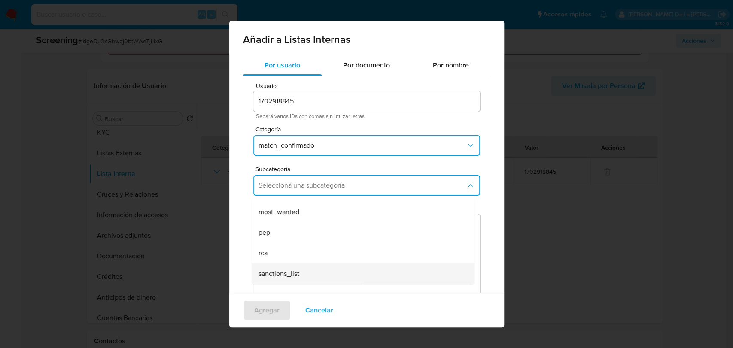
click at [311, 270] on div "sanctions_list" at bounding box center [361, 274] width 204 height 21
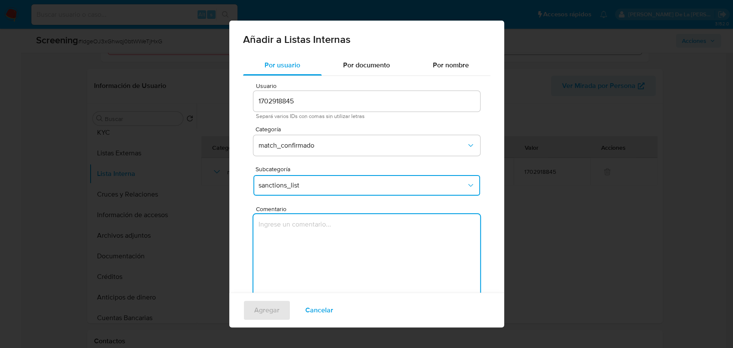
click at [298, 270] on textarea "Comentario" at bounding box center [366, 255] width 227 height 82
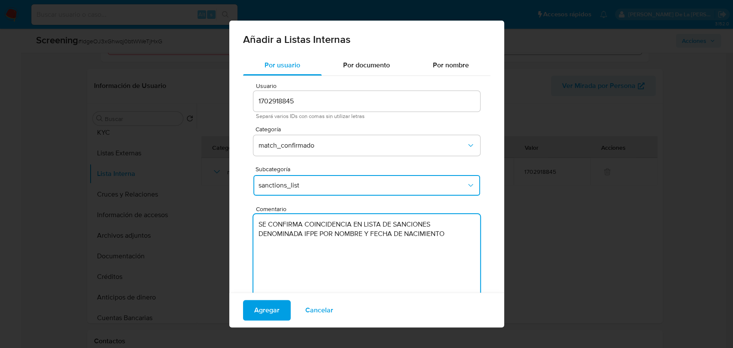
type textarea "SE CONFIRMA COINCIDENCIA EN LISTA DE SANCIONES DENOMINADA IFPE POR NOMBRE Y FEC…"
click at [274, 297] on div "Agregar Cancelar" at bounding box center [366, 310] width 275 height 35
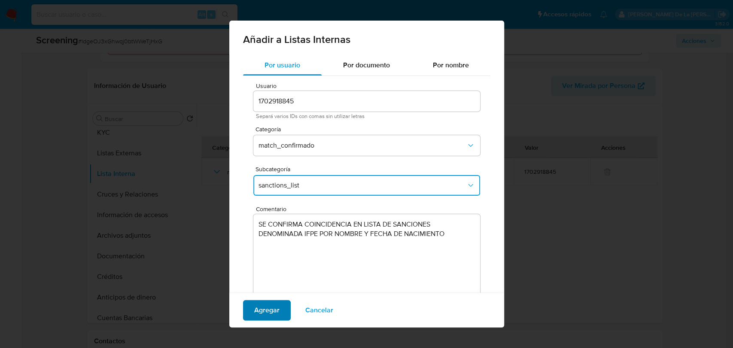
click at [270, 307] on span "Agregar" at bounding box center [266, 310] width 25 height 19
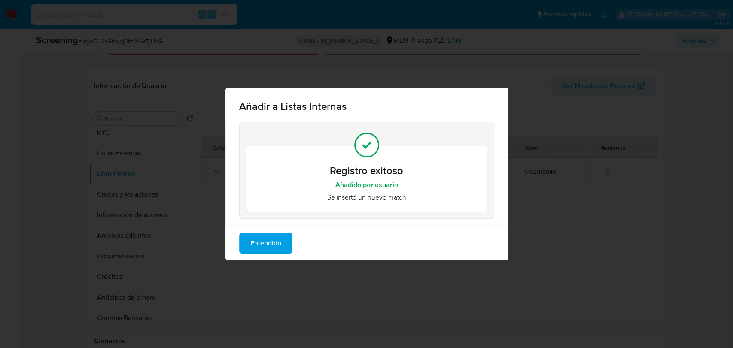
click at [274, 250] on span "Entendido" at bounding box center [265, 243] width 31 height 19
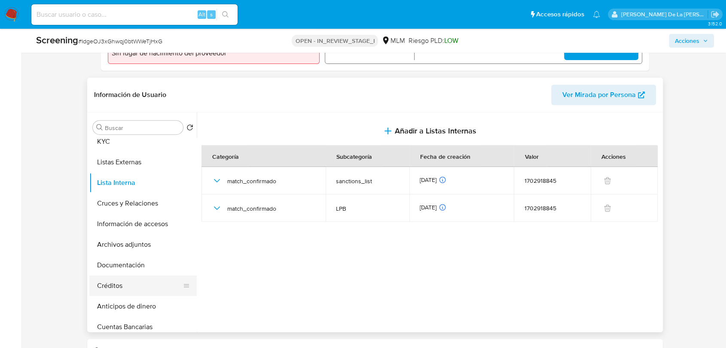
scroll to position [334, 0]
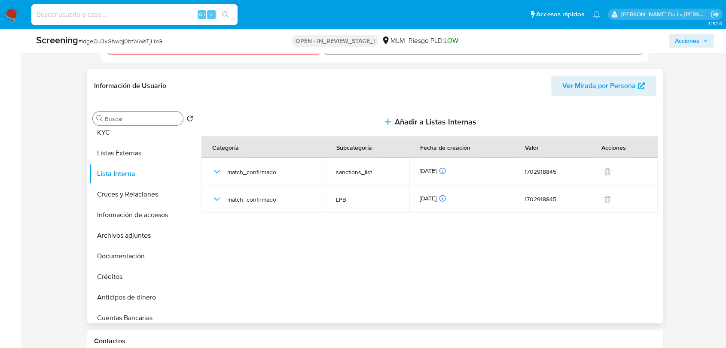
click at [131, 121] on input "Buscar" at bounding box center [142, 119] width 75 height 8
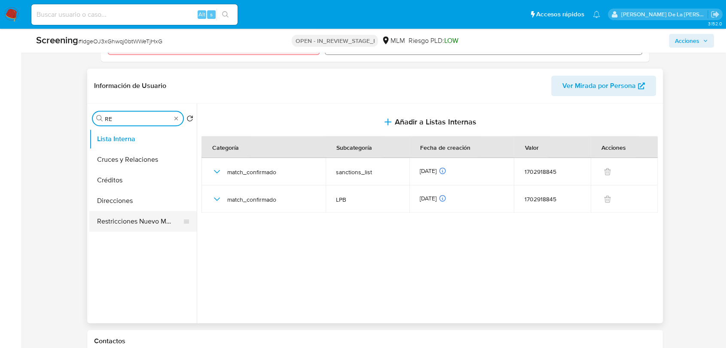
scroll to position [0, 0]
type input "RES"
click at [110, 158] on button "Restricciones Nuevo Mundo" at bounding box center [139, 159] width 101 height 21
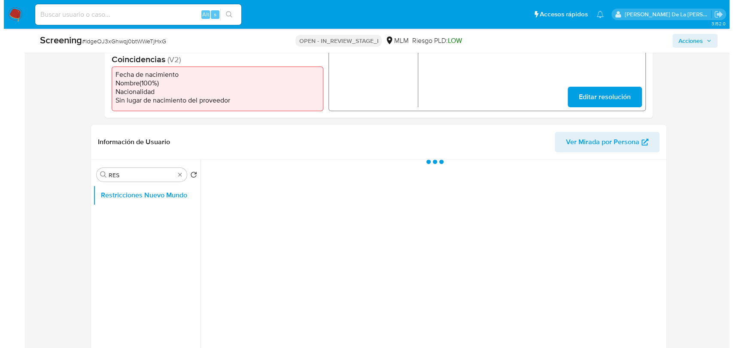
scroll to position [238, 0]
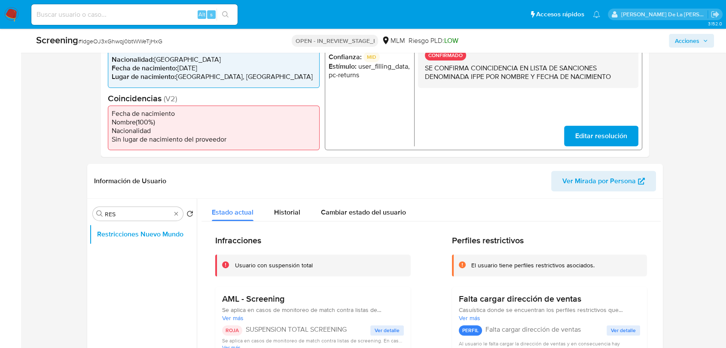
click at [683, 39] on span "Acciones" at bounding box center [687, 41] width 24 height 14
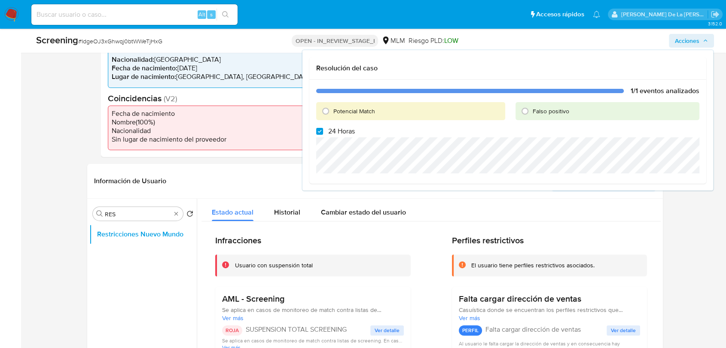
click at [346, 106] on div "Potencial Match" at bounding box center [410, 111] width 189 height 18
click at [342, 112] on span "Potencial Match" at bounding box center [354, 111] width 42 height 9
click at [332, 112] on input "Potencial Match" at bounding box center [326, 111] width 14 height 14
radio input "true"
click at [331, 131] on span "24 Horas" at bounding box center [341, 131] width 27 height 9
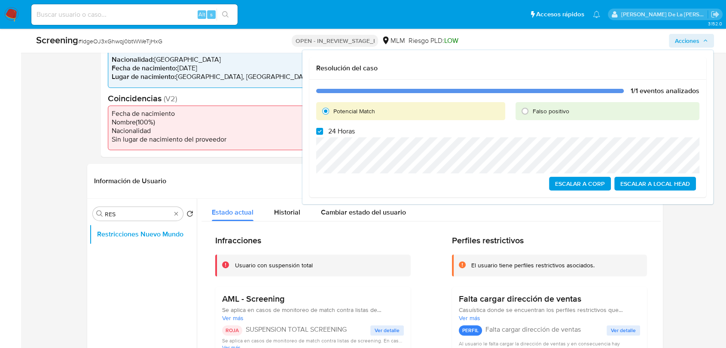
click at [323, 131] on input "24 Horas" at bounding box center [319, 131] width 7 height 7
checkbox input "false"
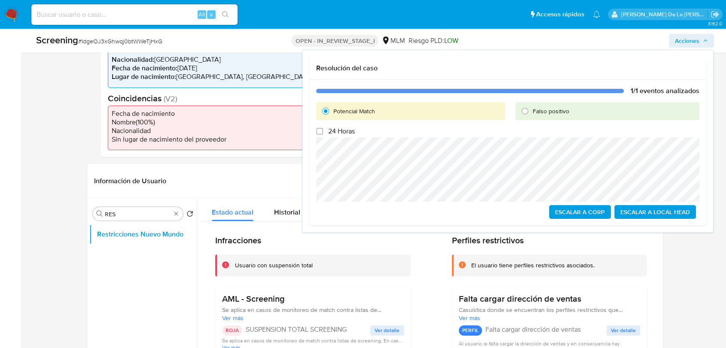
click at [650, 211] on span "Escalar a Local Head" at bounding box center [655, 212] width 70 height 12
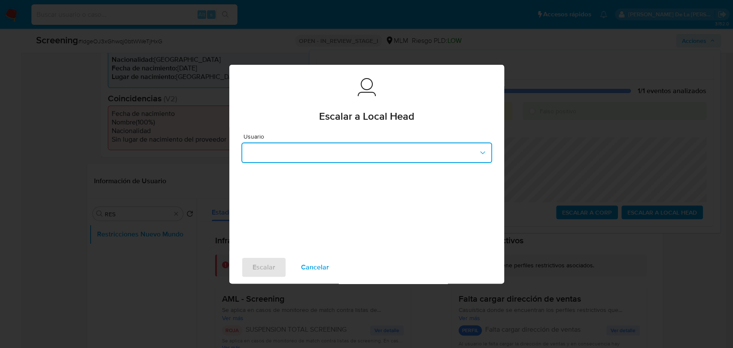
click at [371, 149] on button "button" at bounding box center [366, 153] width 251 height 21
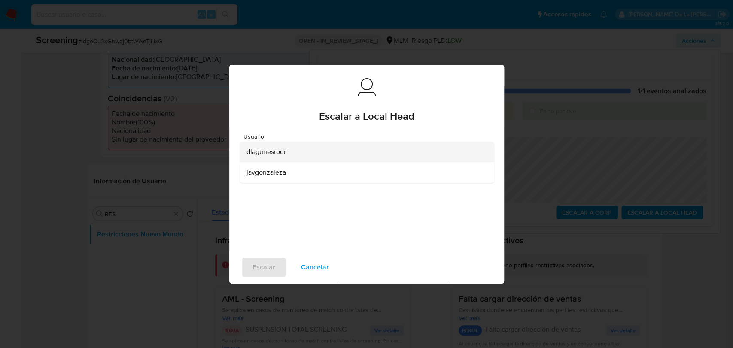
click at [302, 155] on div "dlagunesrodr" at bounding box center [364, 152] width 235 height 21
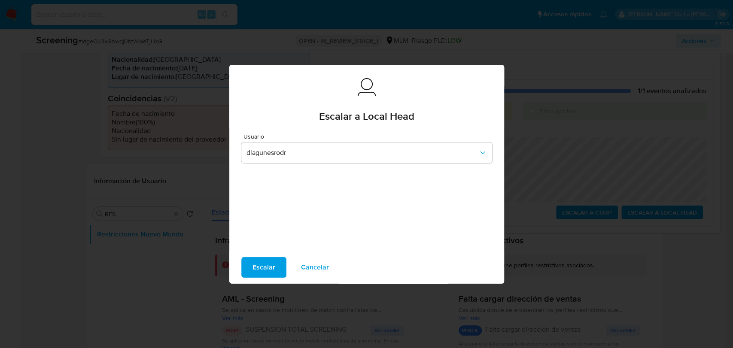
click at [247, 265] on button "Escalar" at bounding box center [263, 267] width 45 height 21
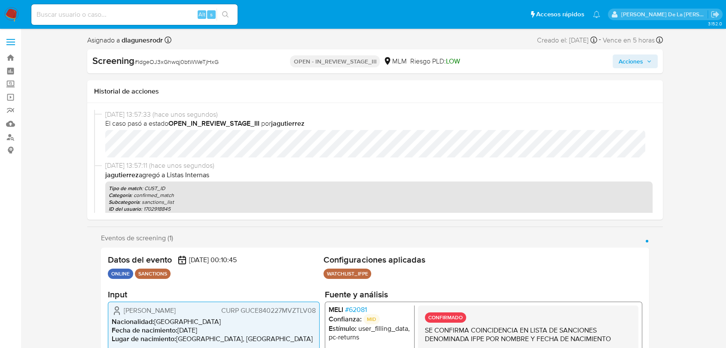
select select "10"
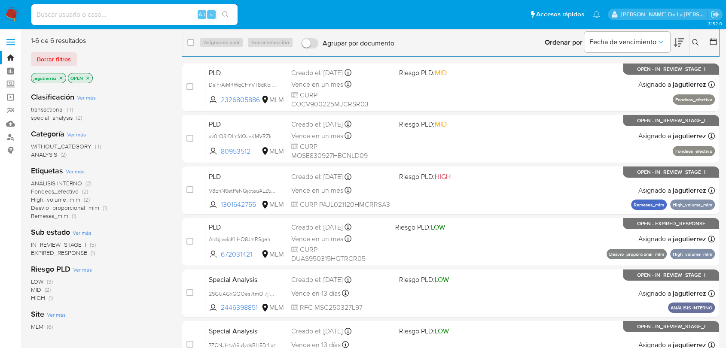
click at [54, 193] on span "Fondeos_efectivo" at bounding box center [55, 191] width 48 height 9
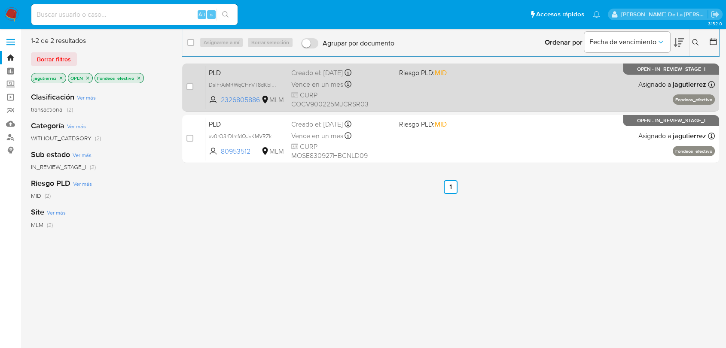
click at [364, 88] on div "Vence en un mes Vence el [DATE] 02:10:30" at bounding box center [341, 85] width 101 height 12
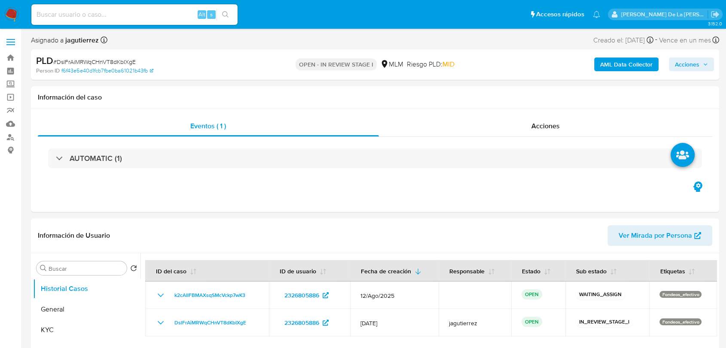
select select "10"
